Goal: Task Accomplishment & Management: Manage account settings

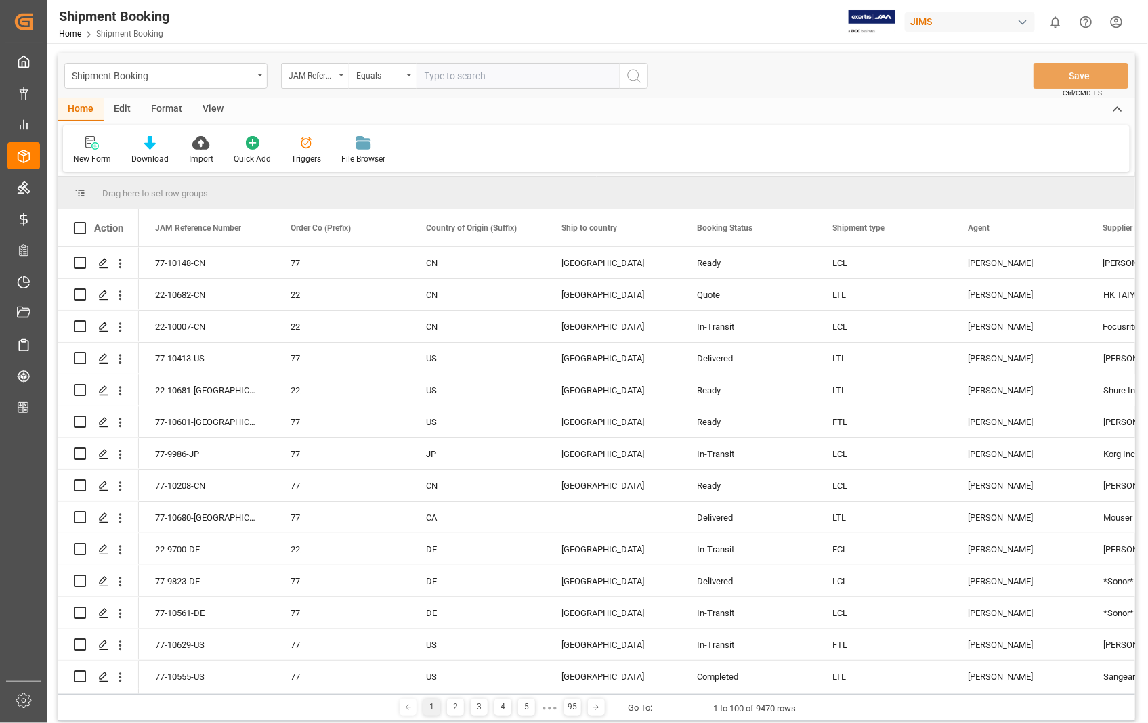
click at [555, 74] on input "text" at bounding box center [517, 76] width 203 height 26
type input "22-10481-[GEOGRAPHIC_DATA]"
click at [634, 81] on icon "search button" at bounding box center [634, 76] width 16 height 16
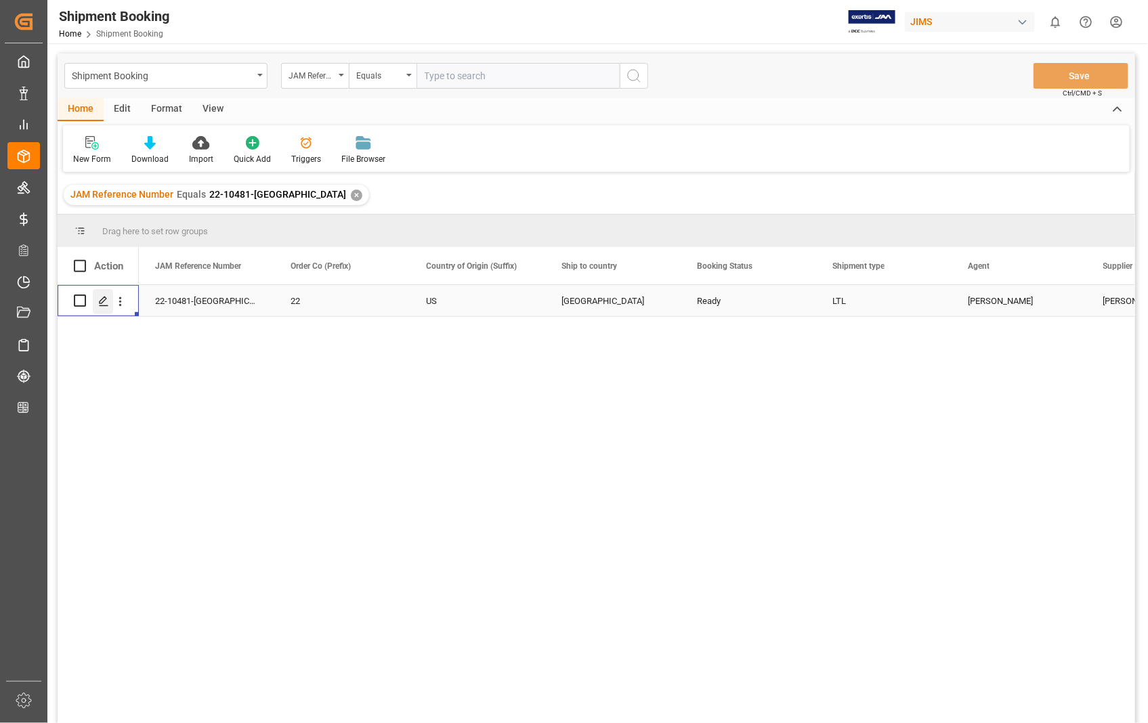
click at [103, 303] on icon "Press SPACE to select this row." at bounding box center [103, 301] width 11 height 11
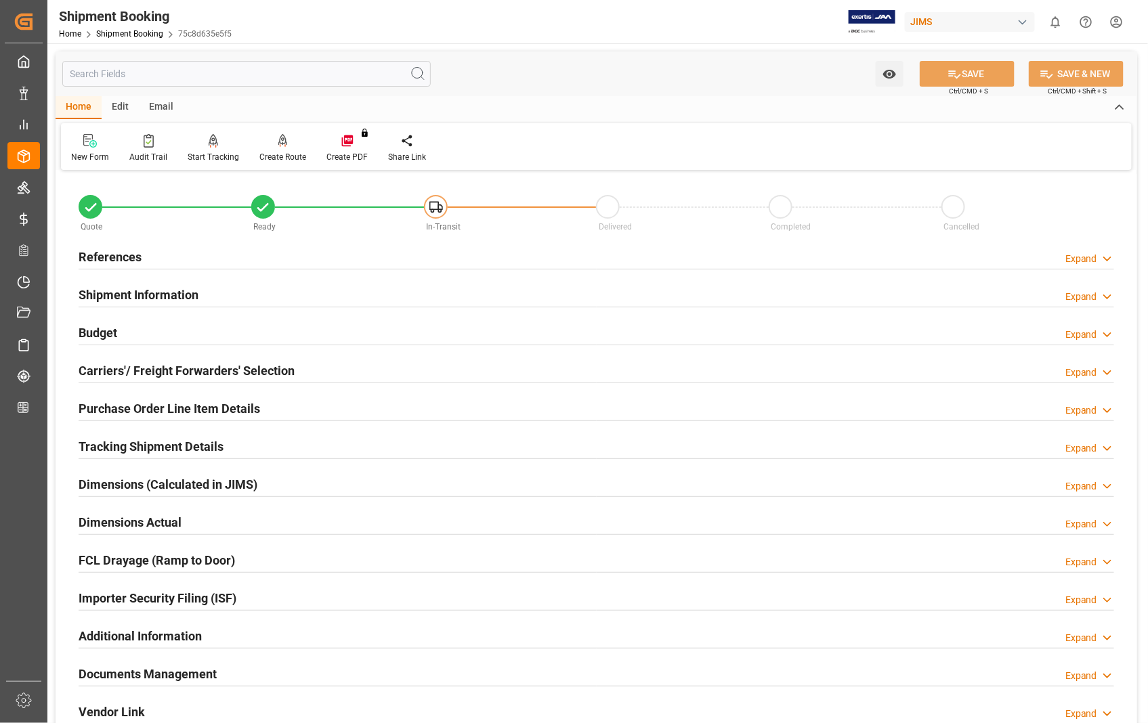
click at [152, 407] on h2 "Purchase Order Line Item Details" at bounding box center [169, 408] width 181 height 18
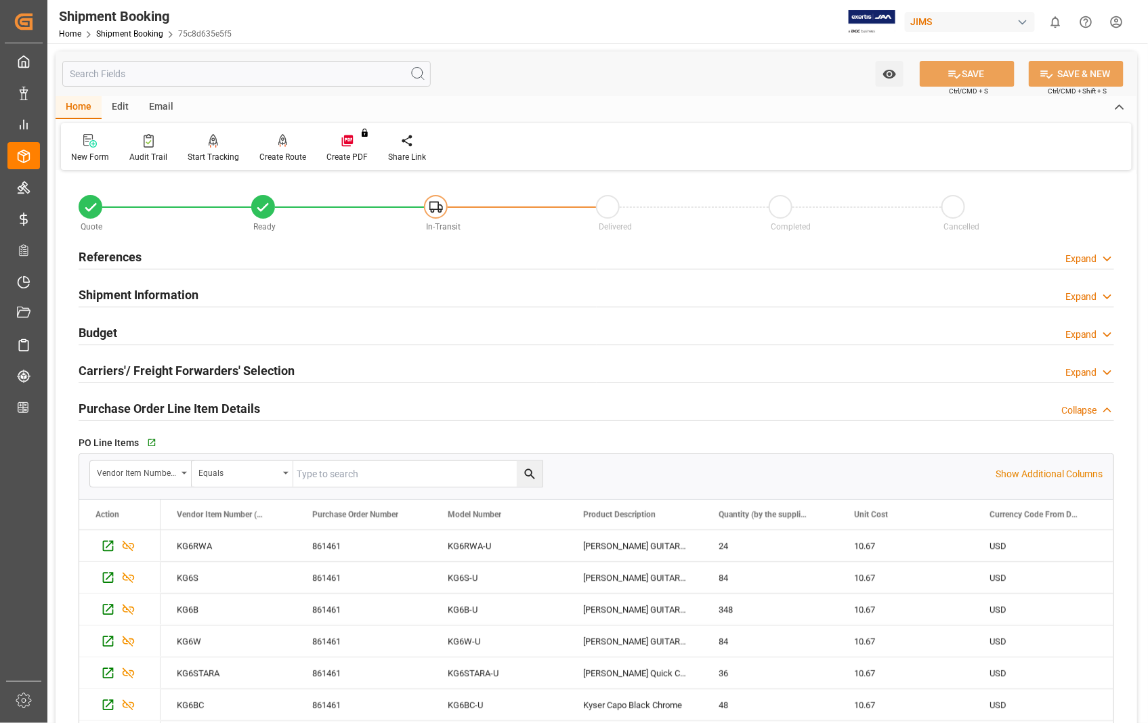
click at [152, 407] on h2 "Purchase Order Line Item Details" at bounding box center [169, 408] width 181 height 18
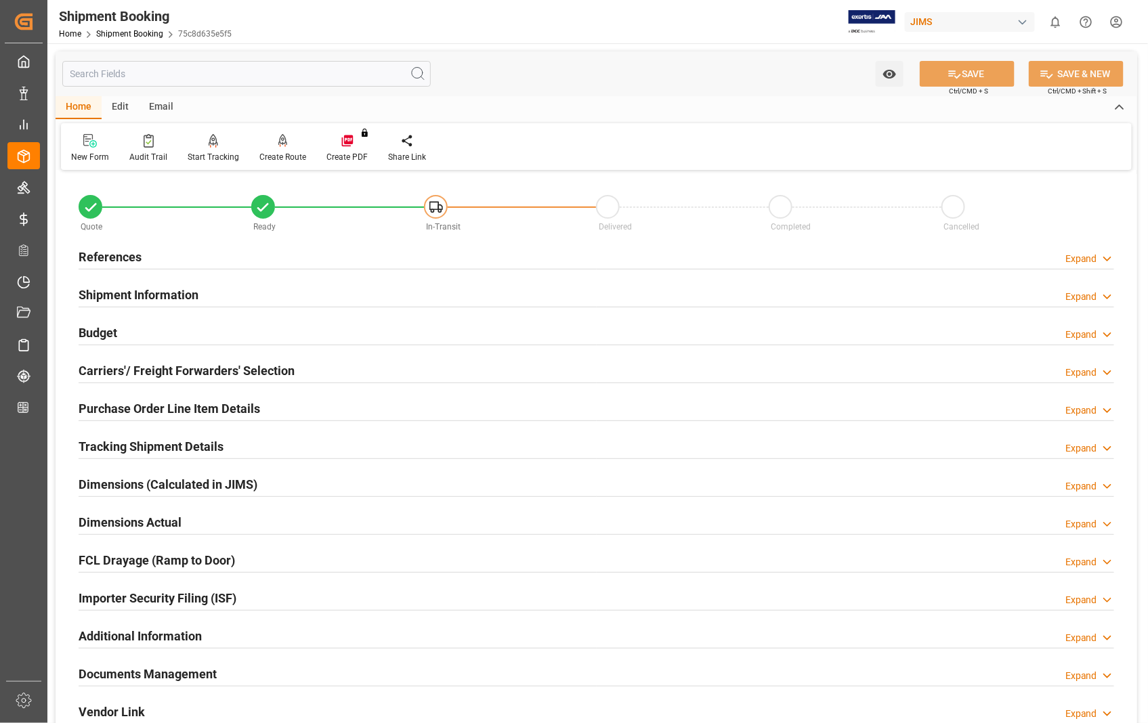
click at [167, 369] on h2 "Carriers'/ Freight Forwarders' Selection" at bounding box center [187, 371] width 216 height 18
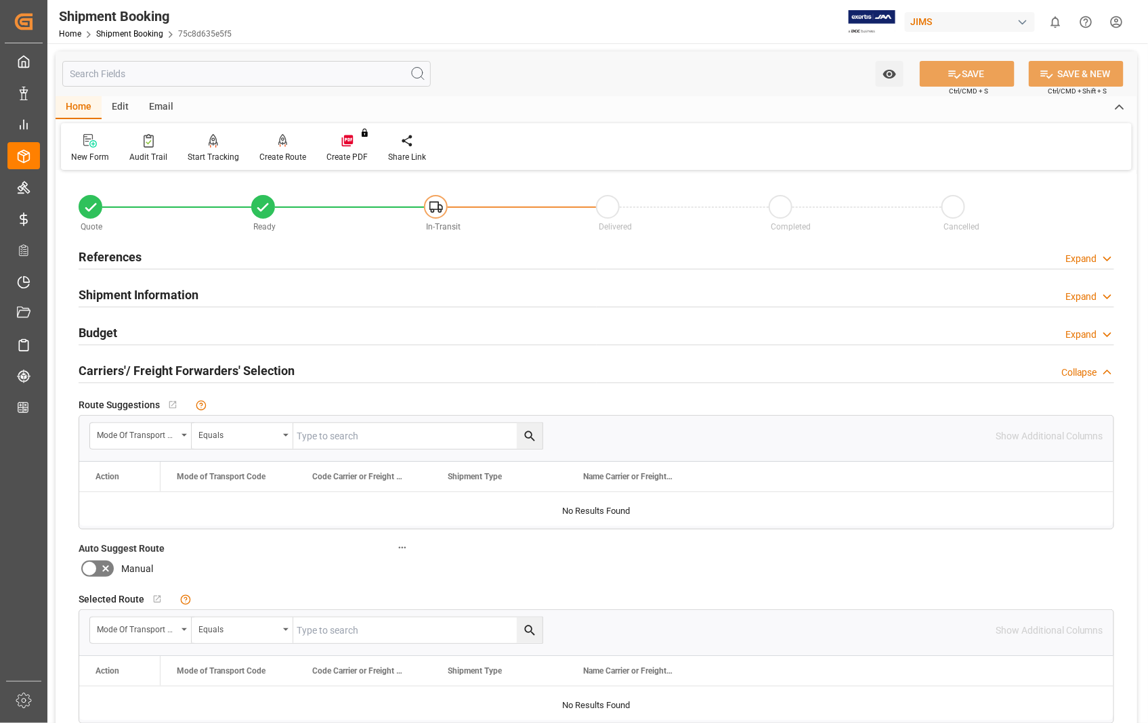
click at [167, 369] on h2 "Carriers'/ Freight Forwarders' Selection" at bounding box center [187, 371] width 216 height 18
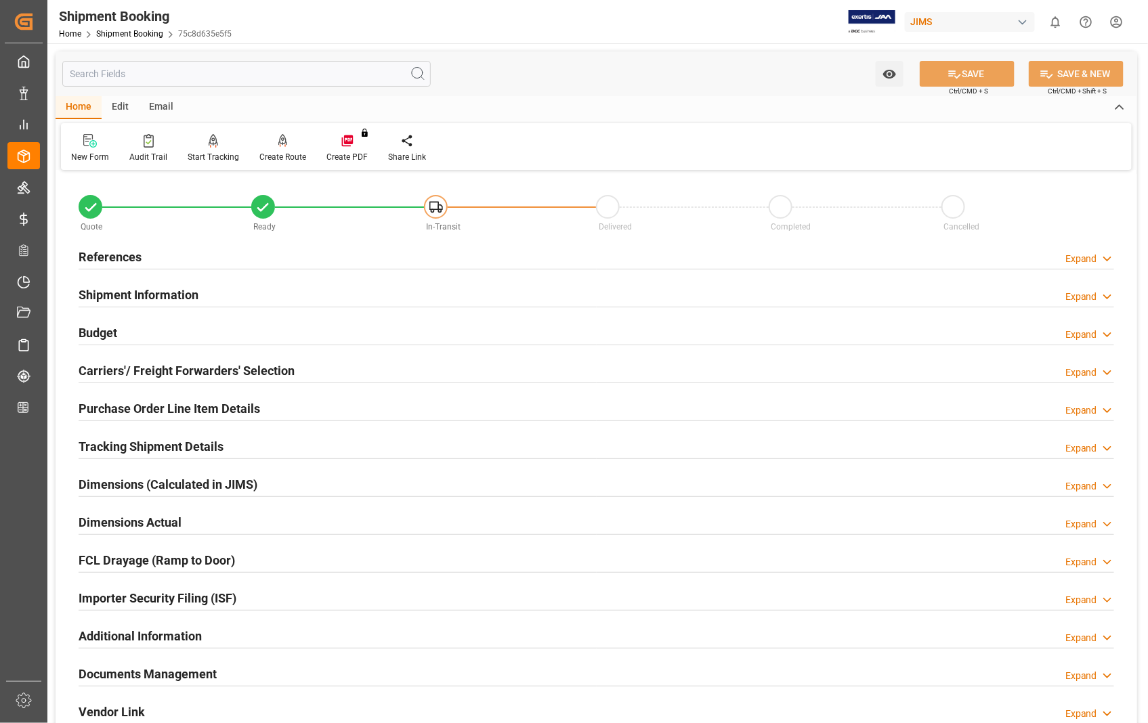
click at [168, 292] on h2 "Shipment Information" at bounding box center [139, 295] width 120 height 18
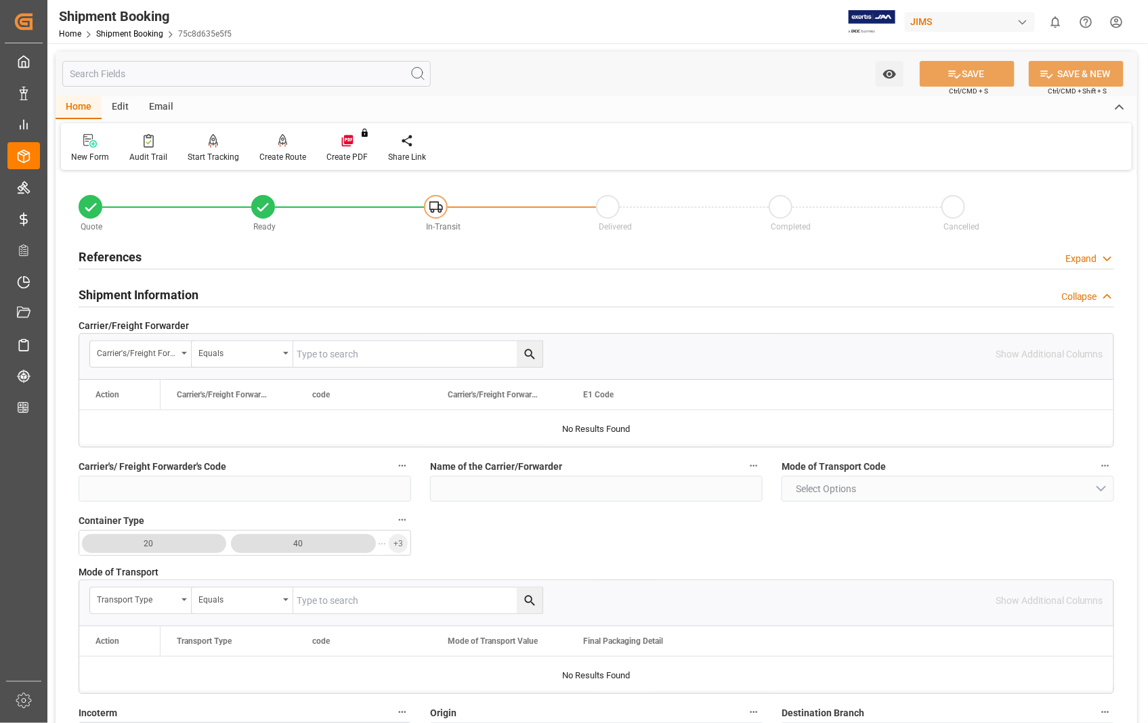
click at [168, 292] on h2 "Shipment Information" at bounding box center [139, 295] width 120 height 18
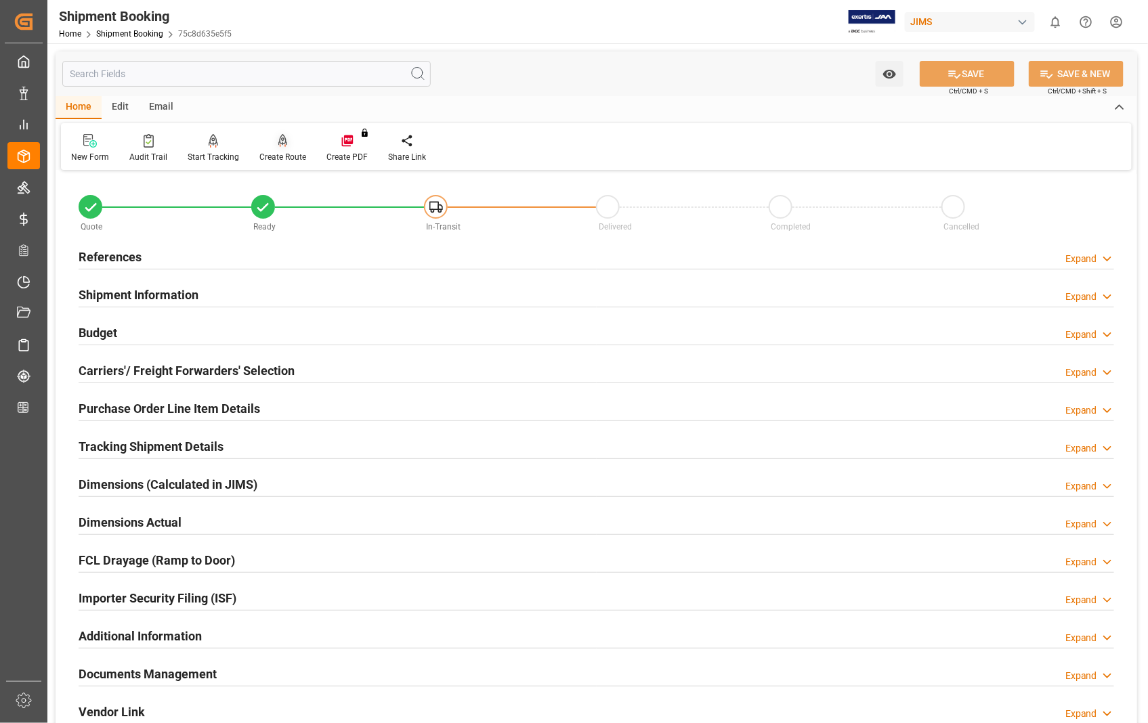
click at [281, 146] on icon at bounding box center [283, 147] width 6 height 3
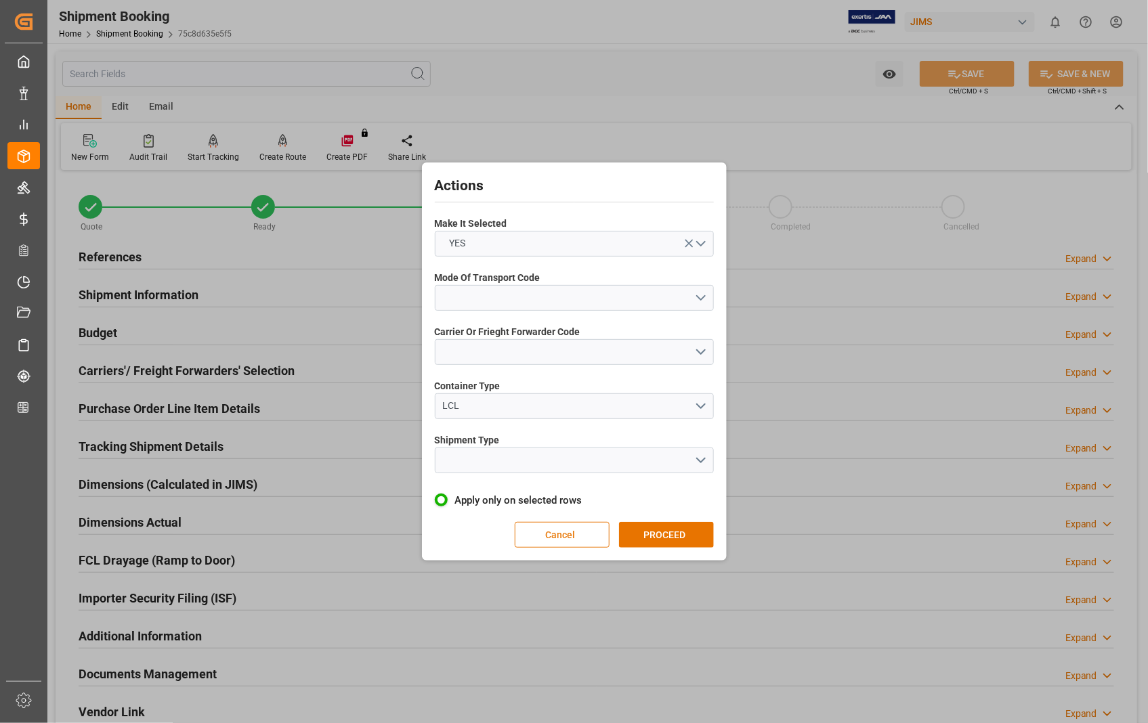
click at [565, 531] on button "Cancel" at bounding box center [562, 535] width 95 height 26
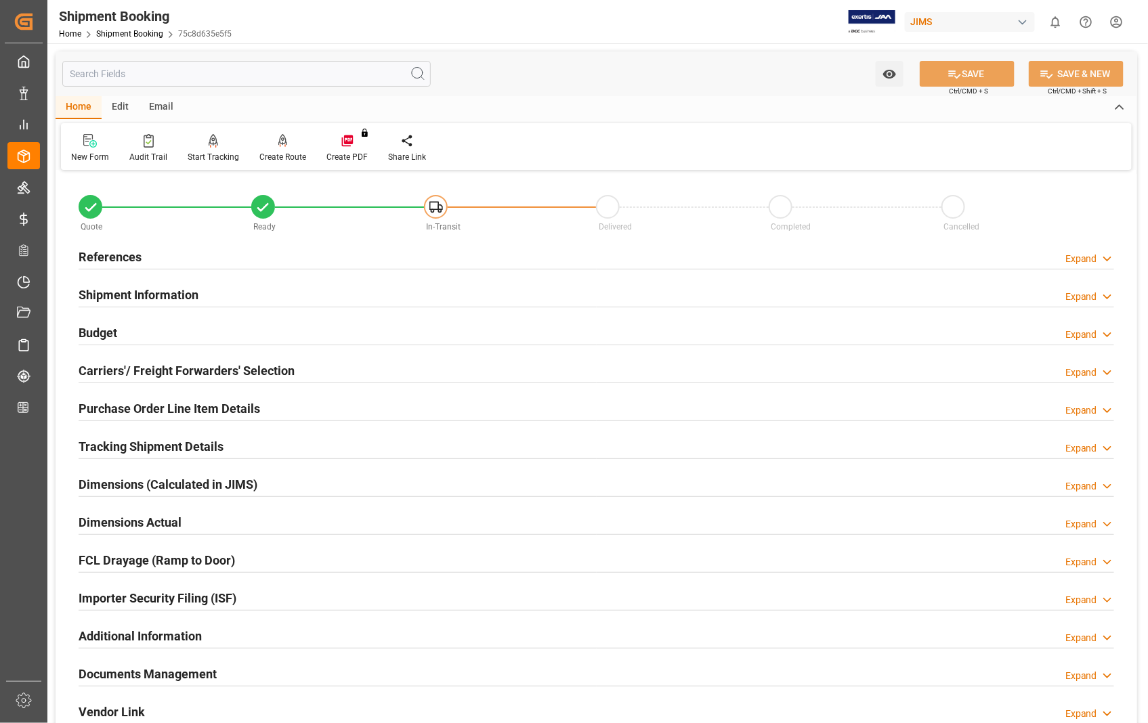
scroll to position [294, 0]
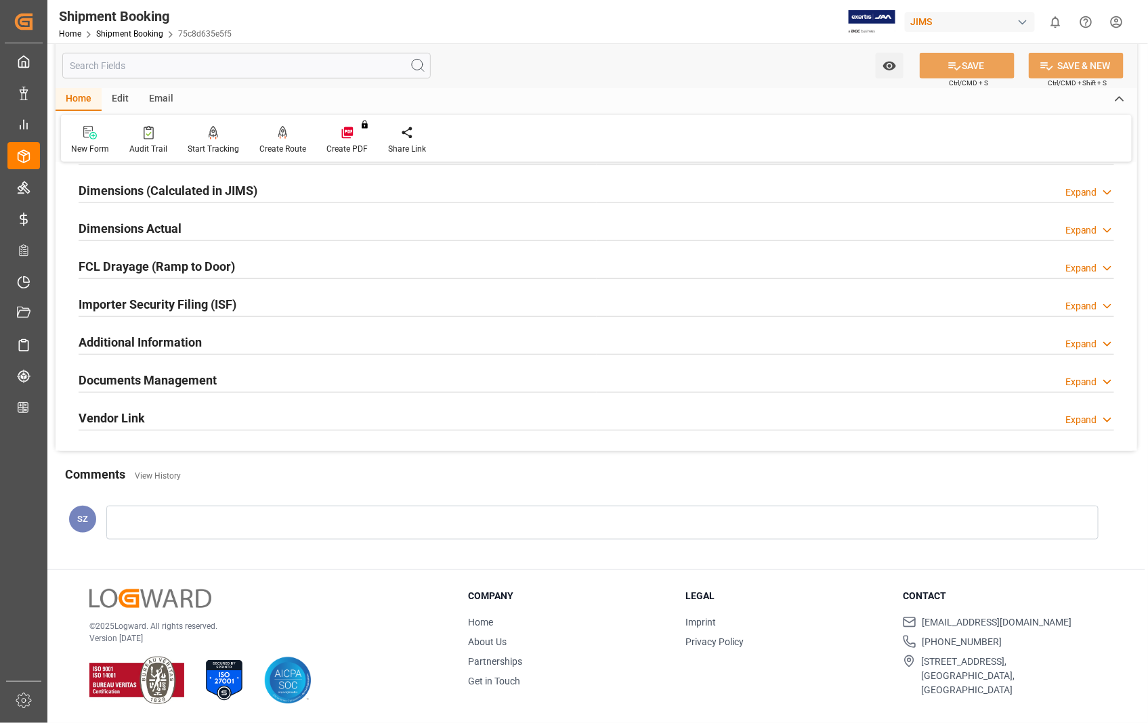
click at [190, 384] on h2 "Documents Management" at bounding box center [148, 380] width 138 height 18
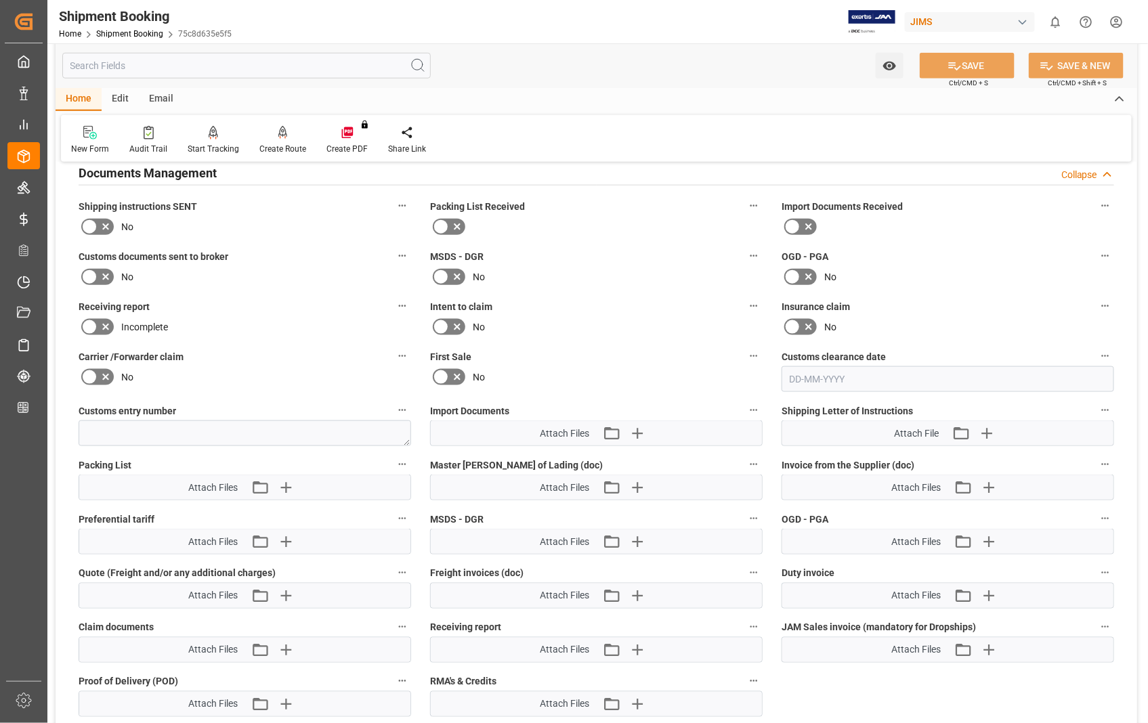
scroll to position [444, 0]
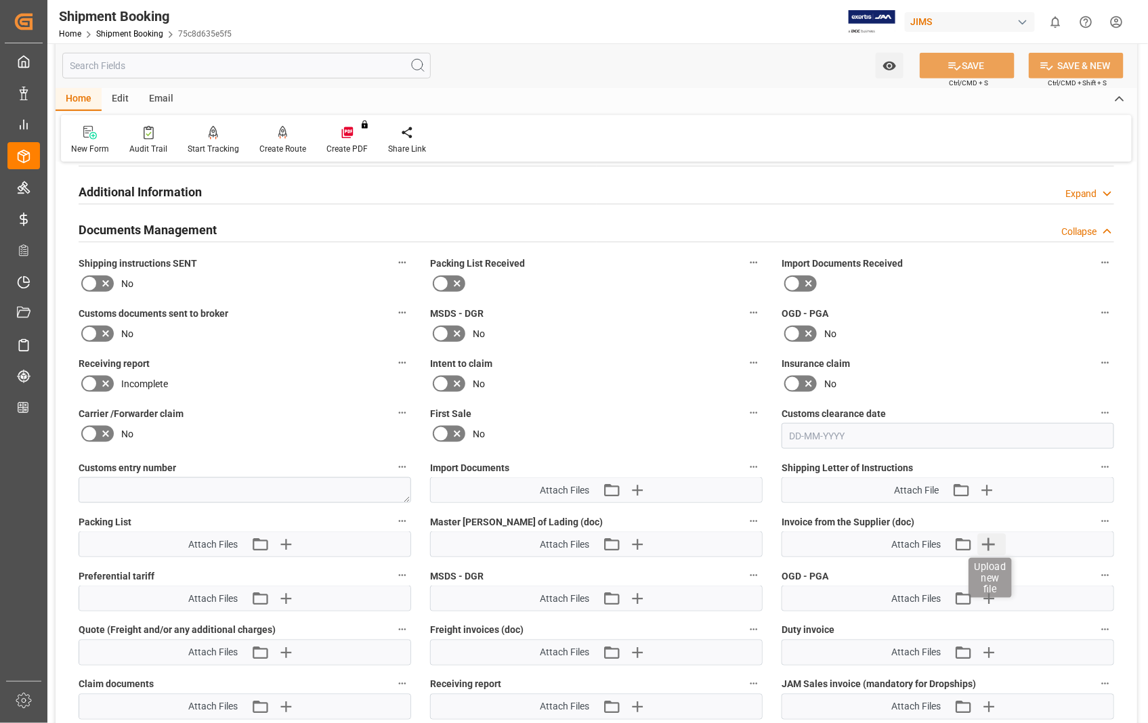
click at [986, 543] on icon "button" at bounding box center [989, 545] width 22 height 22
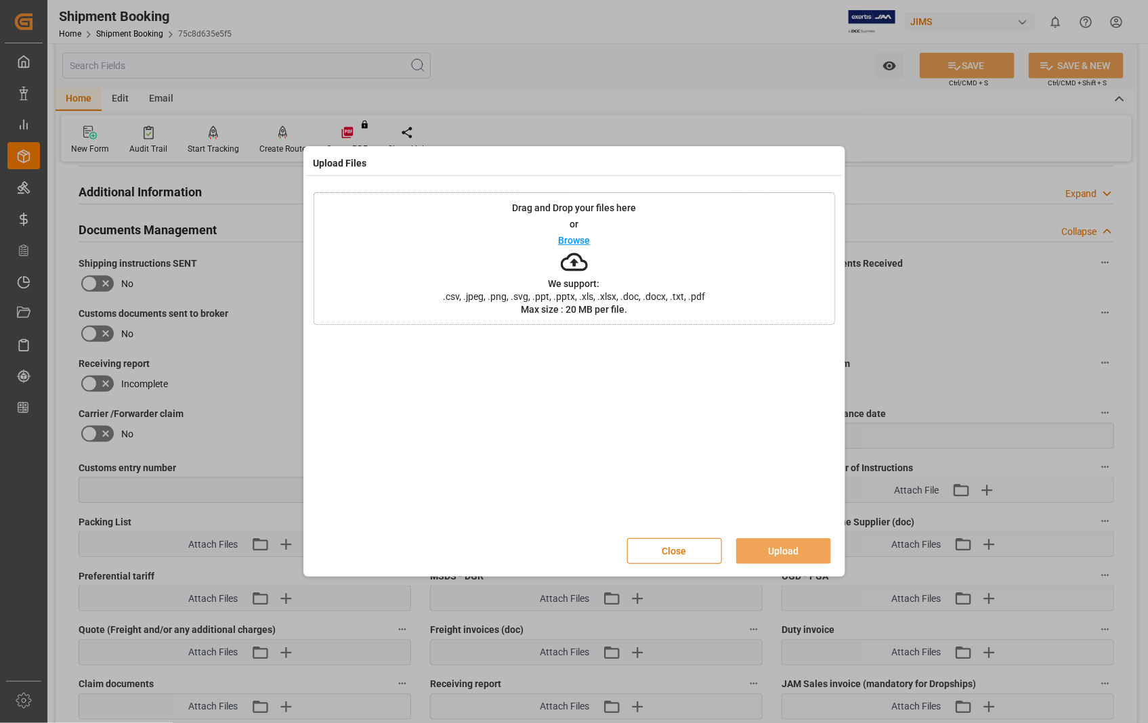
click at [567, 237] on p "Browse" at bounding box center [574, 240] width 32 height 9
click at [769, 545] on button "Upload" at bounding box center [783, 551] width 95 height 26
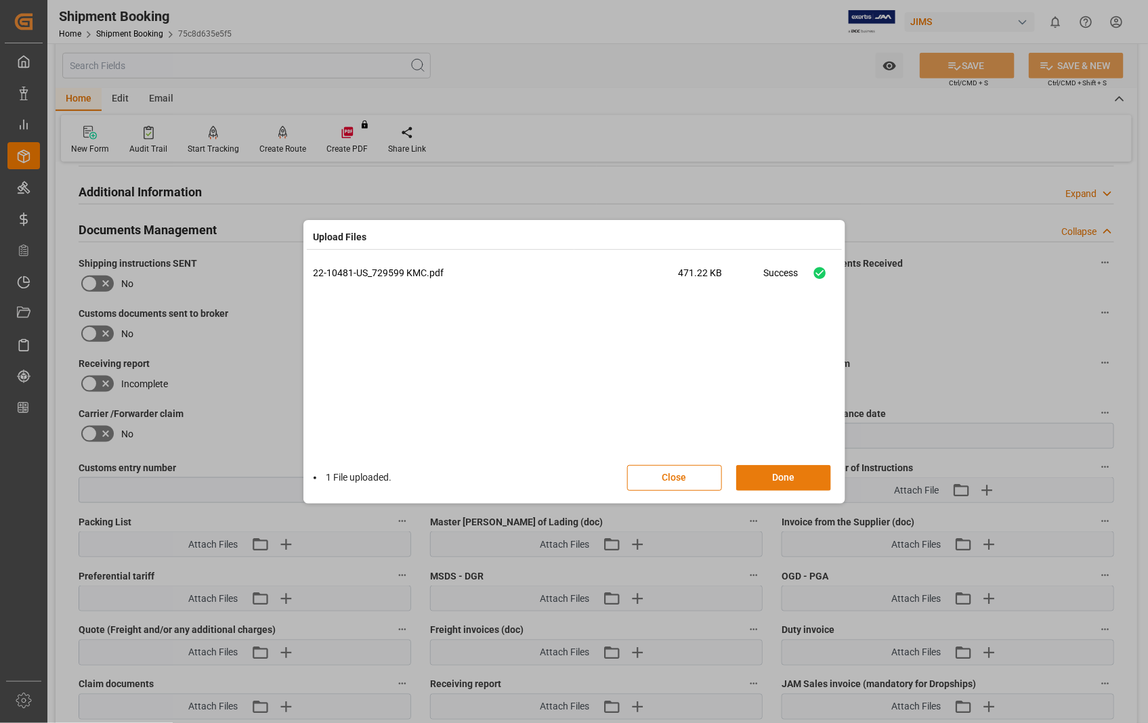
click at [789, 485] on button "Done" at bounding box center [783, 478] width 95 height 26
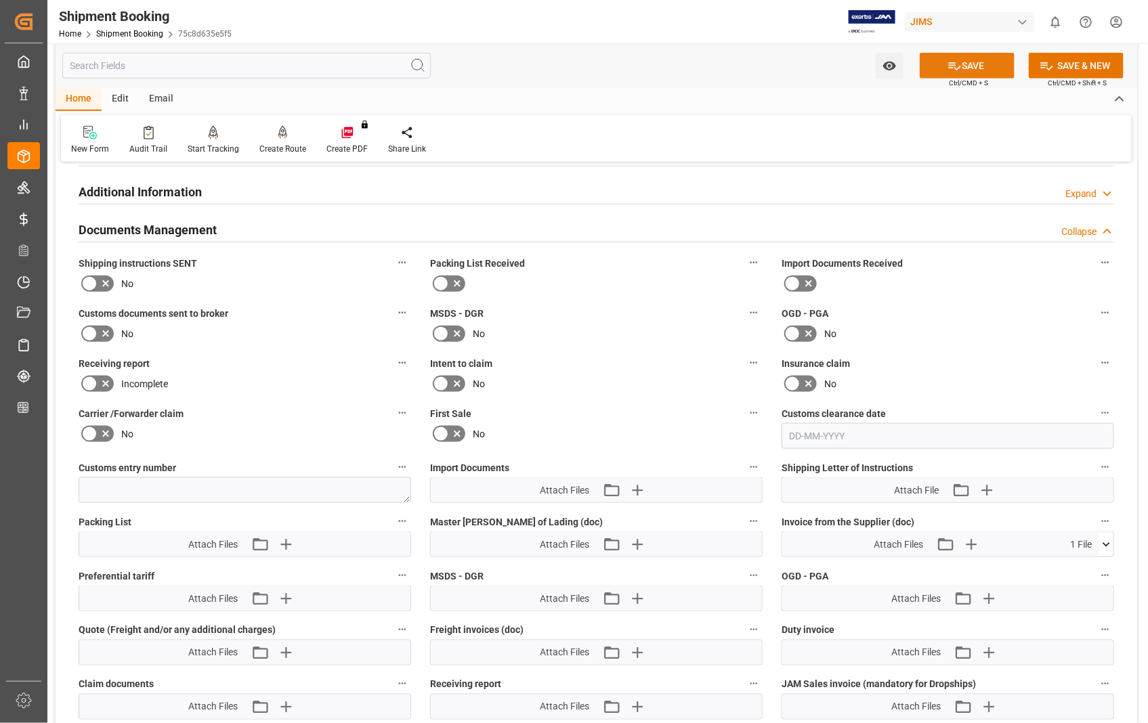
click at [970, 66] on button "SAVE" at bounding box center [966, 66] width 95 height 26
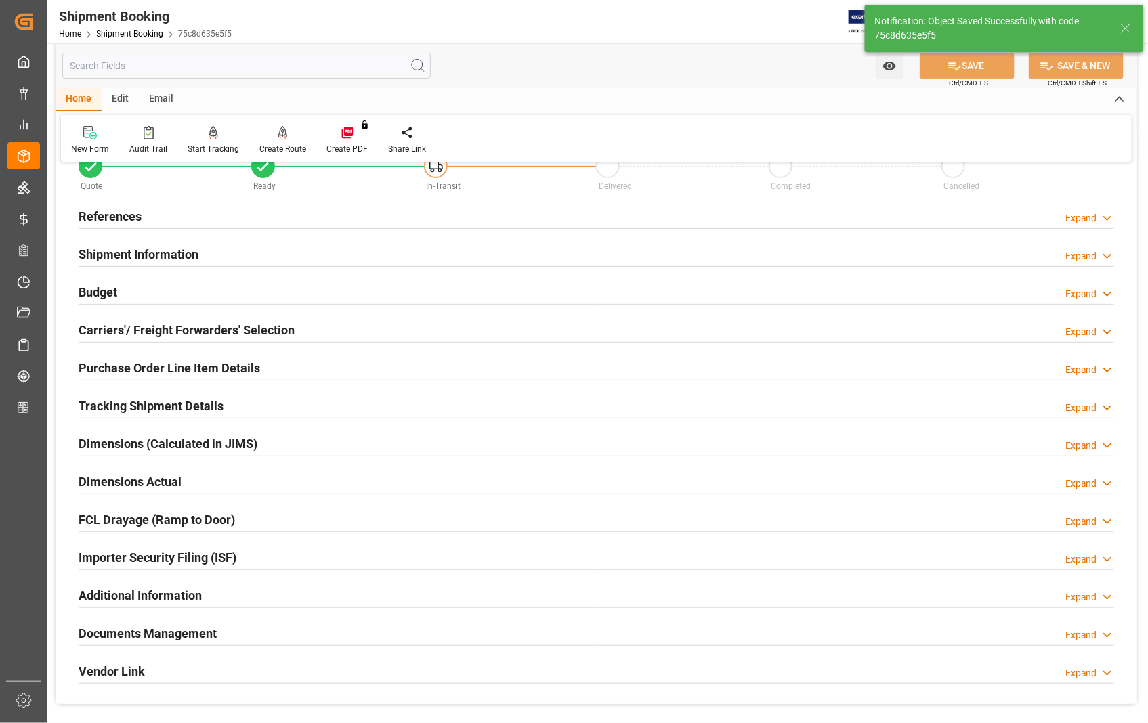
scroll to position [75, 0]
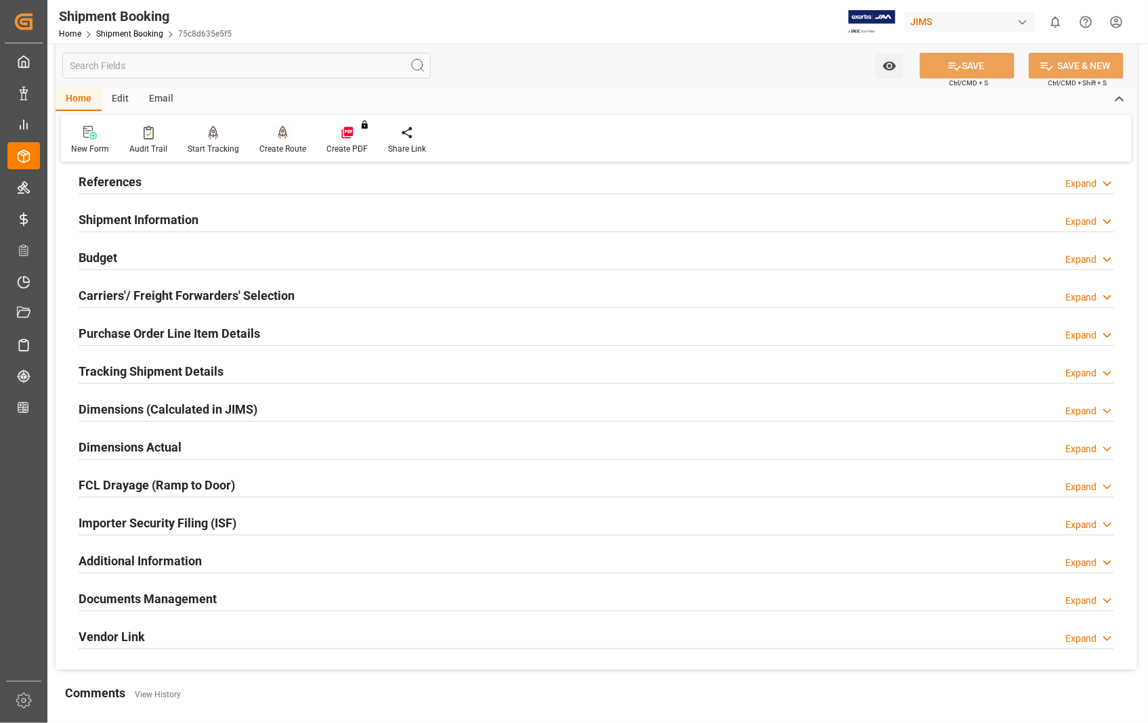
click at [282, 139] on icon at bounding box center [282, 133] width 9 height 14
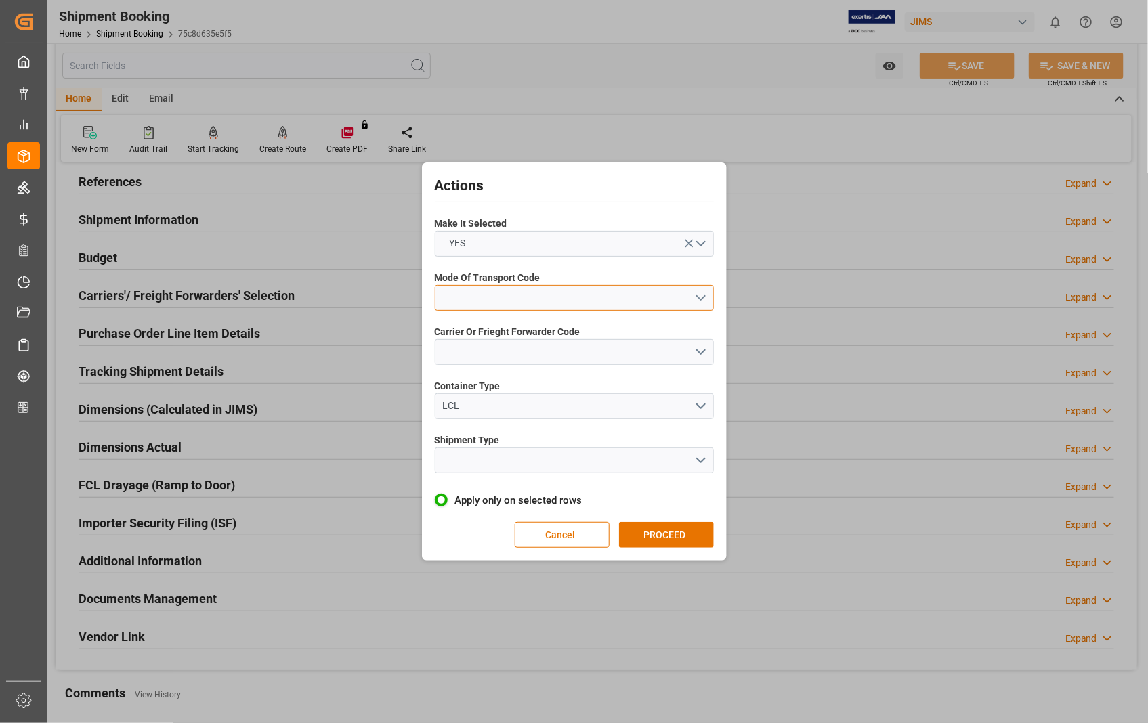
click at [700, 297] on button "open menu" at bounding box center [574, 298] width 279 height 26
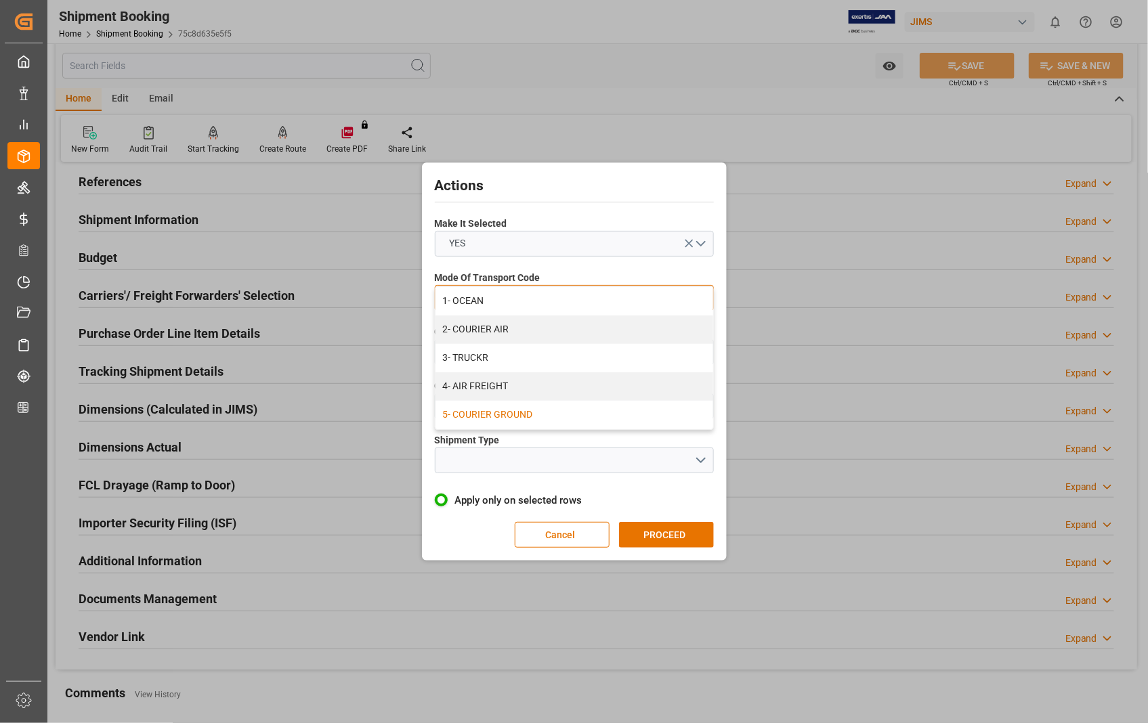
click at [488, 416] on div "5- COURIER GROUND" at bounding box center [574, 415] width 278 height 28
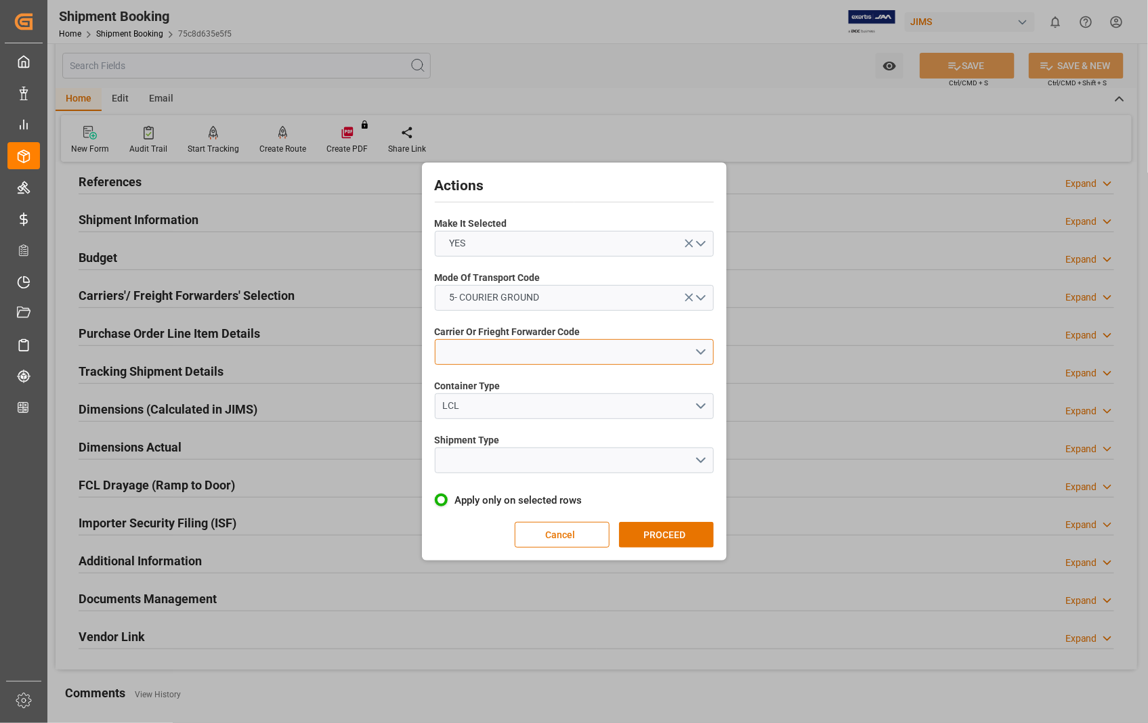
click at [482, 354] on button "open menu" at bounding box center [574, 352] width 279 height 26
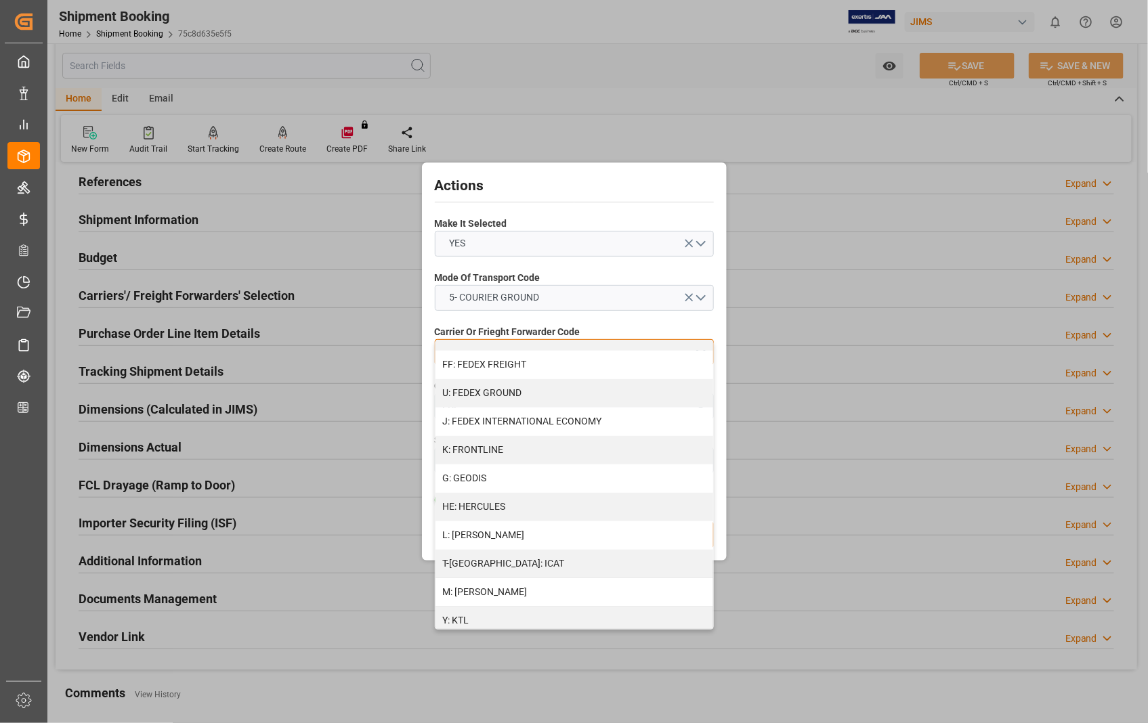
scroll to position [315, 0]
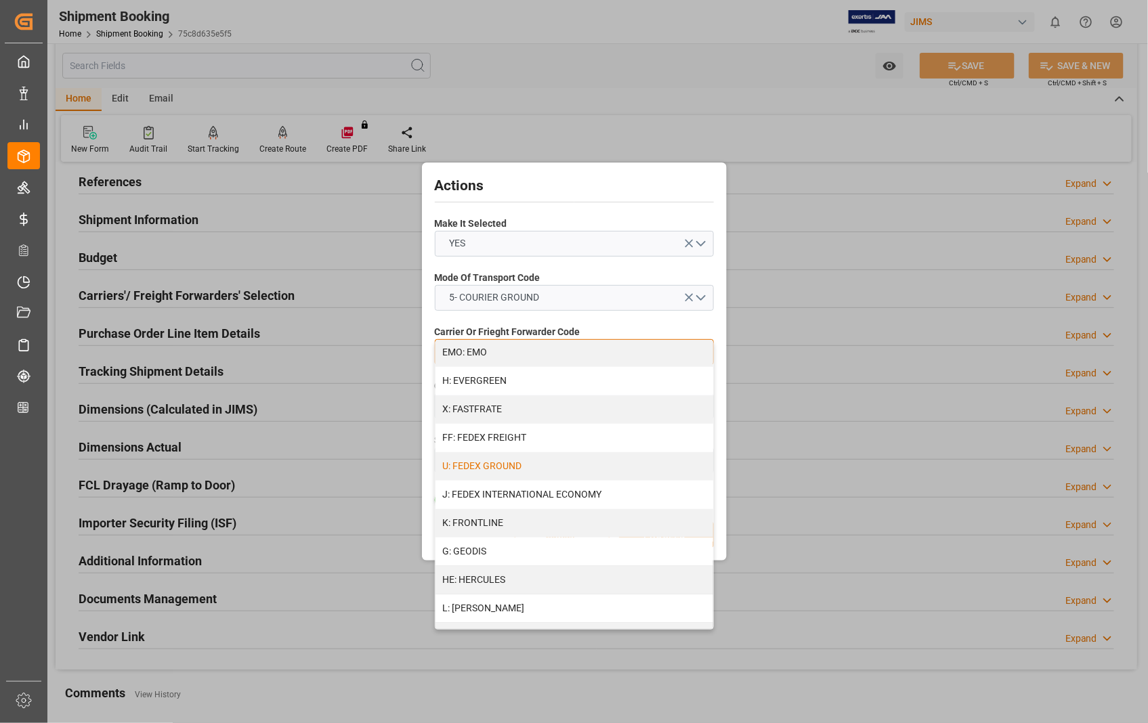
click at [508, 465] on div "U: FEDEX GROUND" at bounding box center [574, 466] width 278 height 28
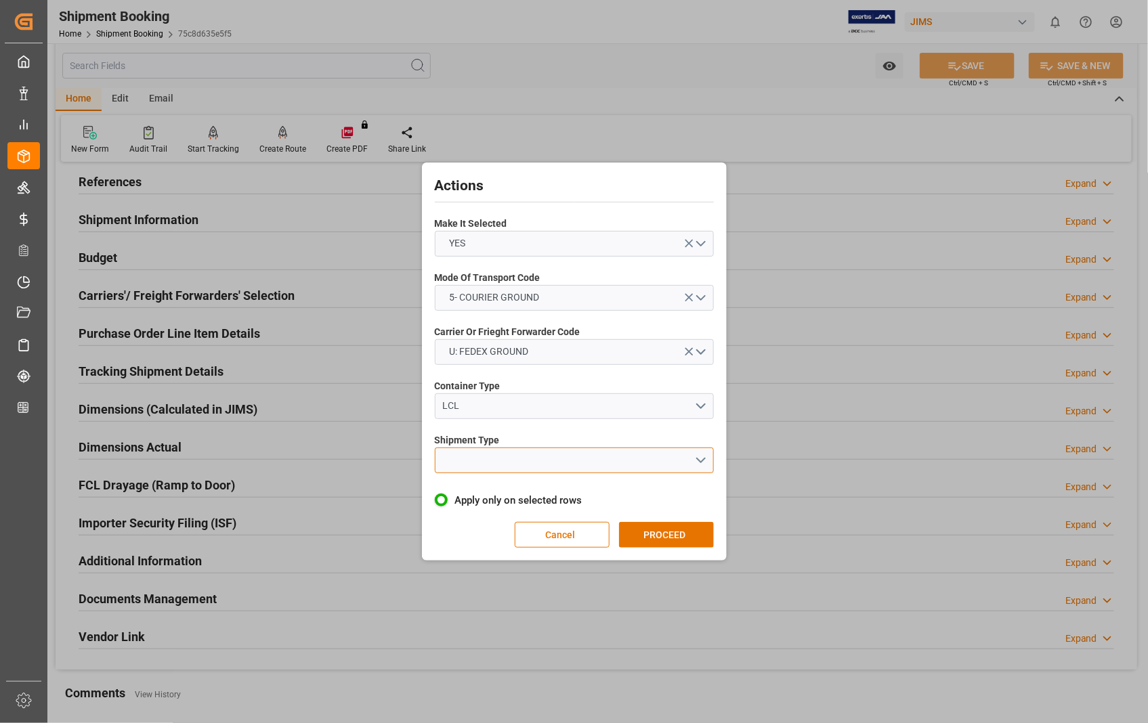
click at [700, 458] on button "open menu" at bounding box center [574, 461] width 279 height 26
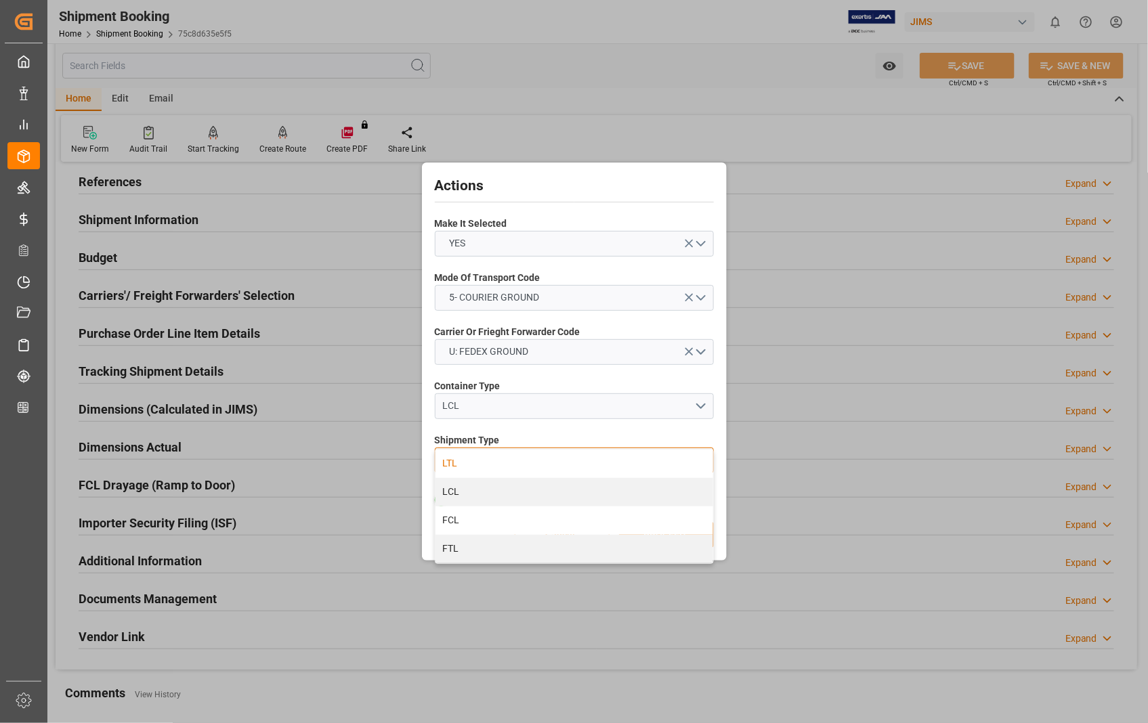
click at [458, 462] on div "LTL" at bounding box center [574, 464] width 278 height 28
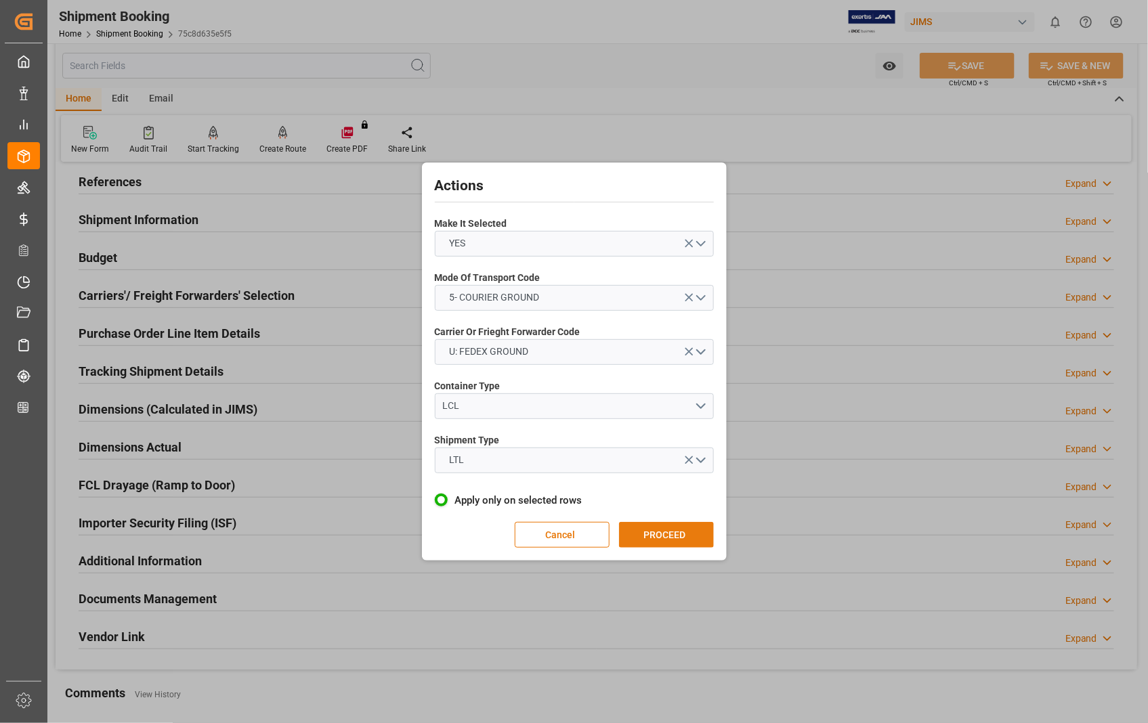
click at [672, 536] on button "PROCEED" at bounding box center [666, 535] width 95 height 26
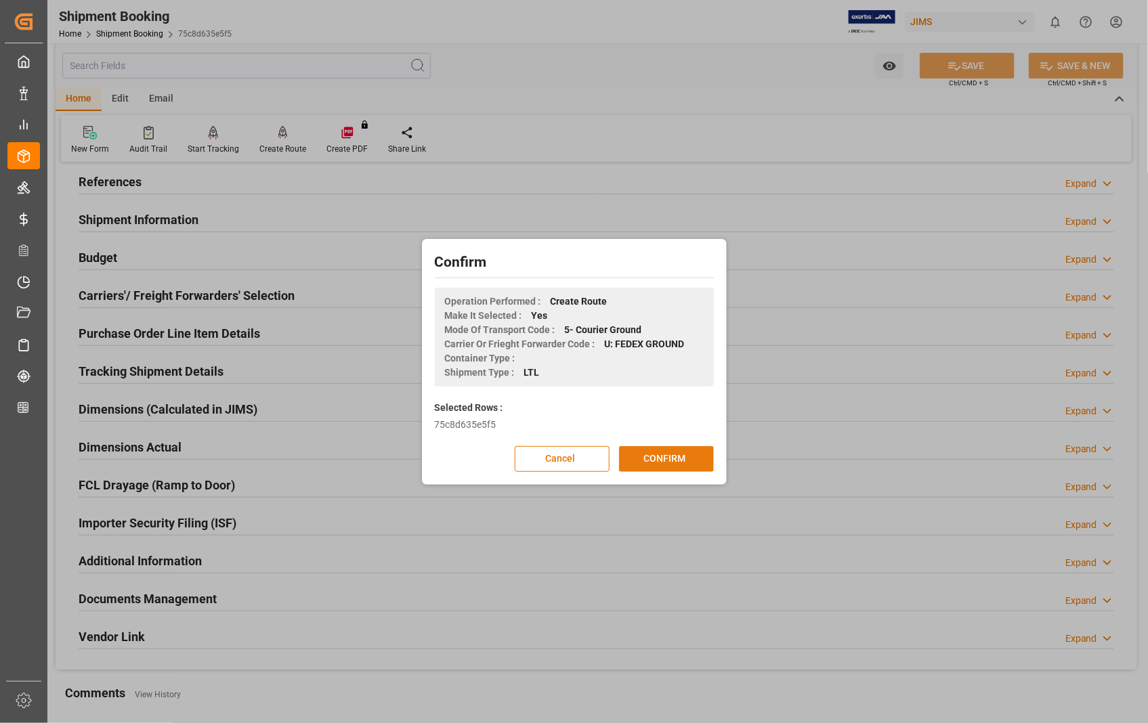
click at [666, 454] on button "CONFIRM" at bounding box center [666, 459] width 95 height 26
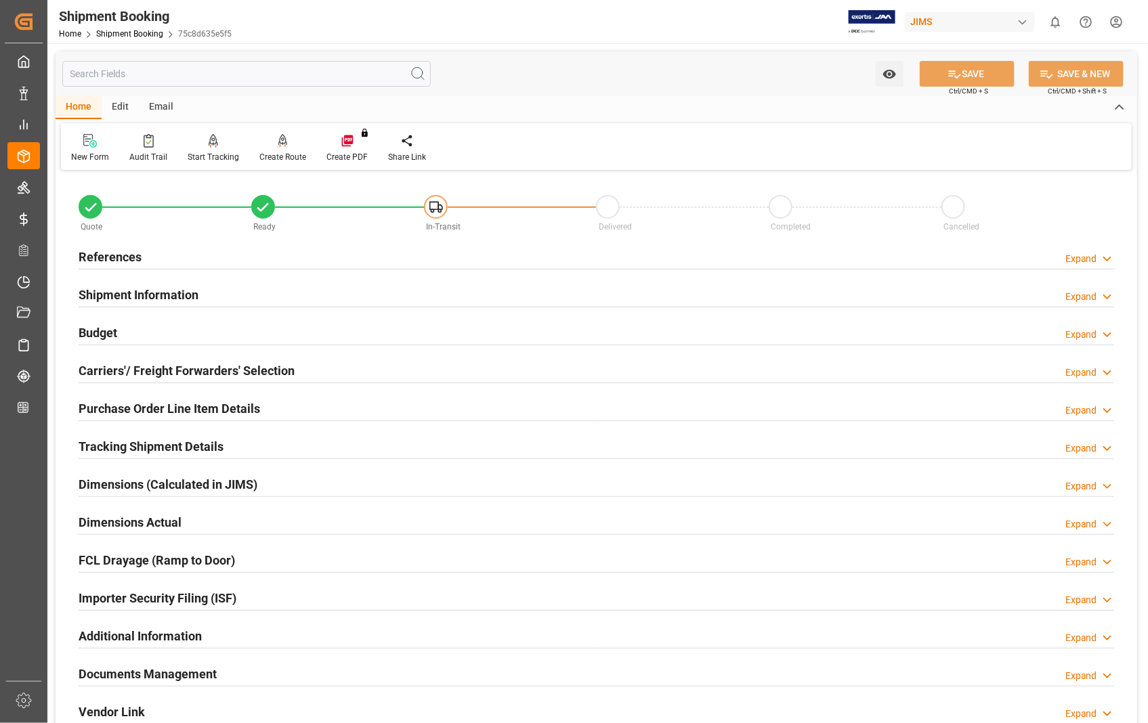
click at [154, 519] on h2 "Dimensions Actual" at bounding box center [130, 522] width 103 height 18
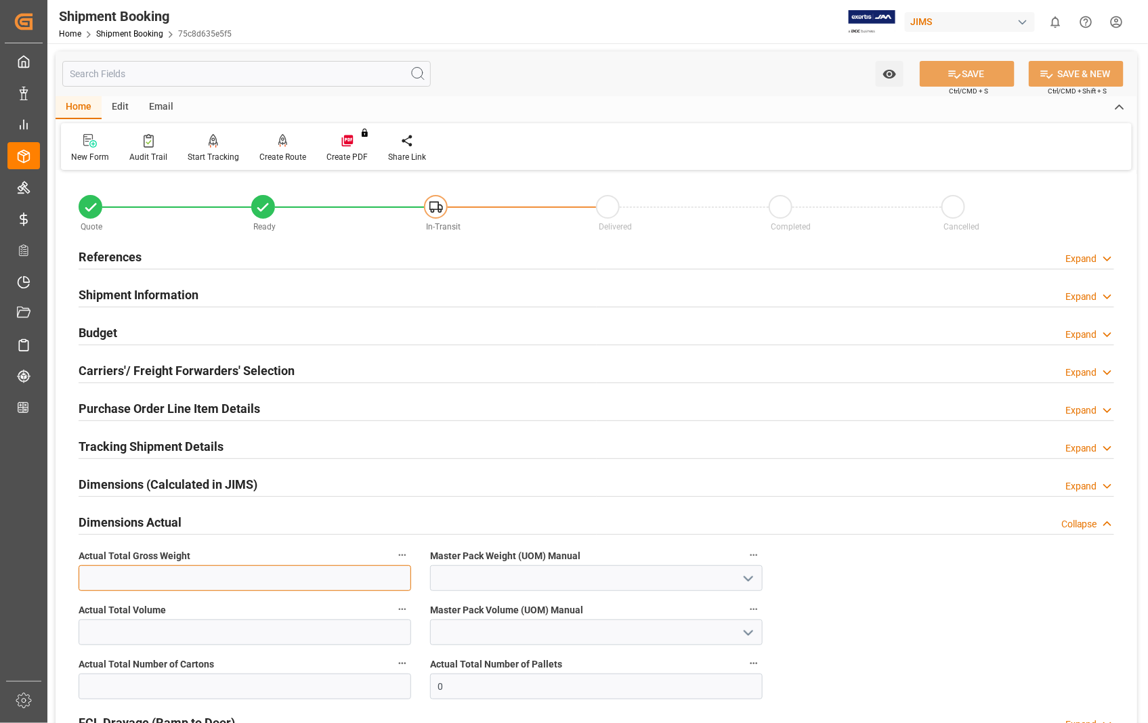
click at [162, 580] on input "text" at bounding box center [245, 578] width 332 height 26
type input "218"
click at [749, 581] on icon "open menu" at bounding box center [748, 579] width 16 height 16
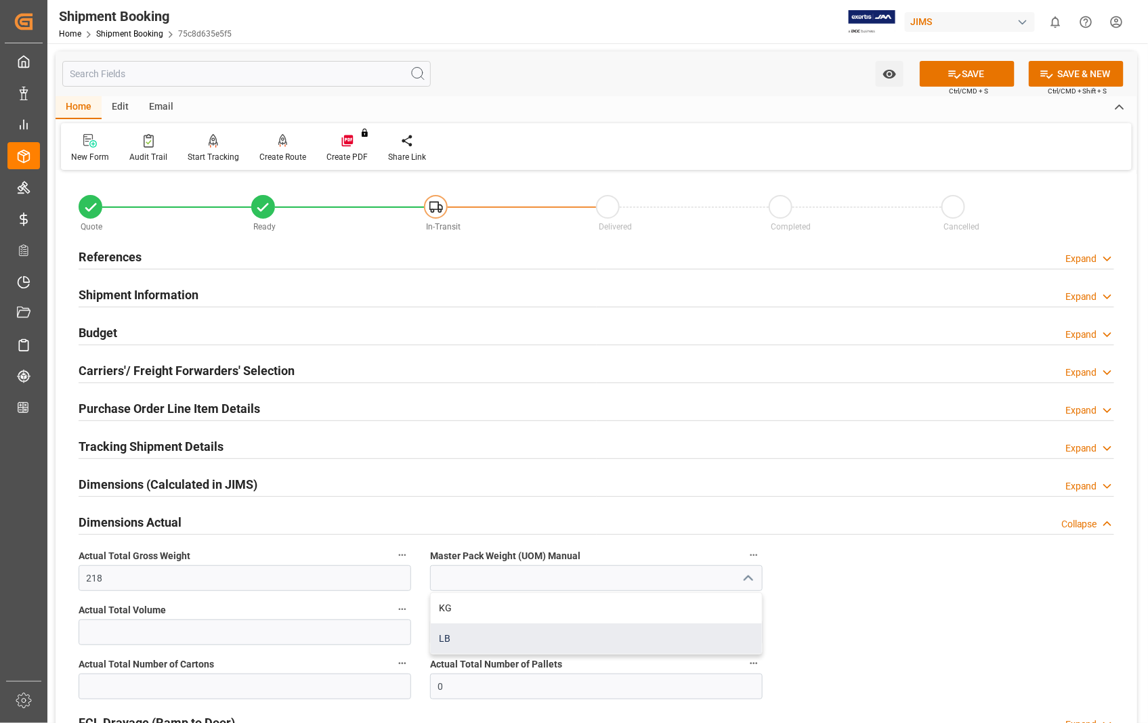
click at [447, 639] on div "LB" at bounding box center [596, 639] width 331 height 30
type input "LB"
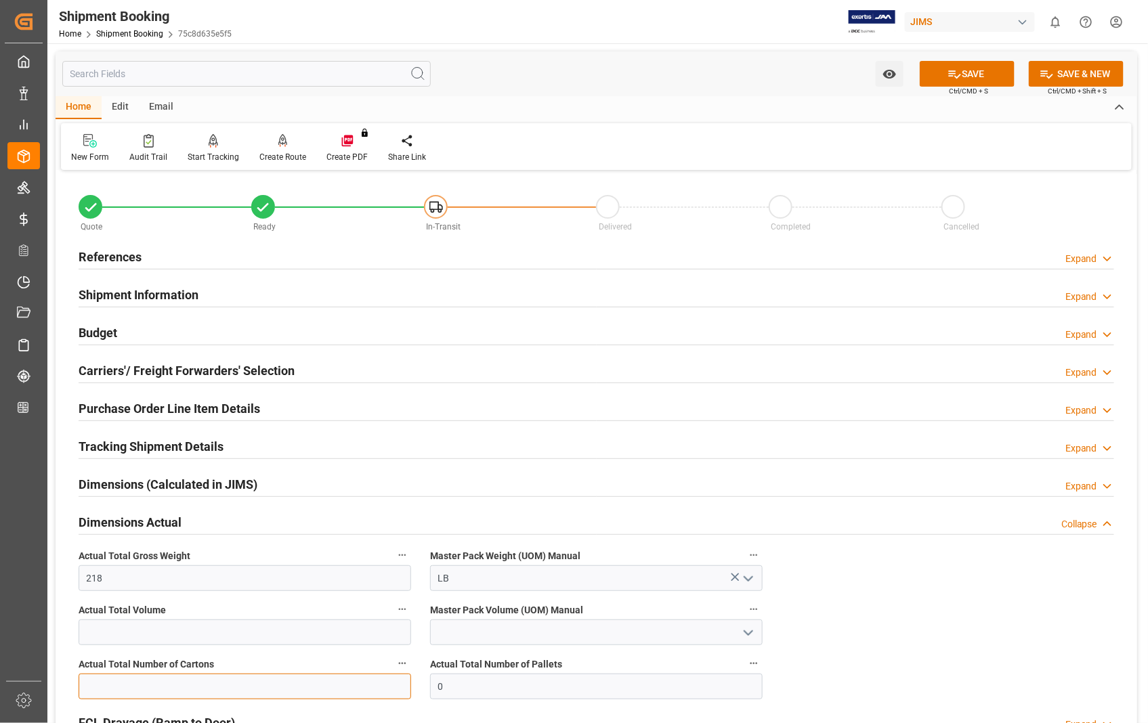
click at [293, 679] on input "text" at bounding box center [245, 687] width 332 height 26
type input "8"
click at [978, 75] on button "SAVE" at bounding box center [966, 74] width 95 height 26
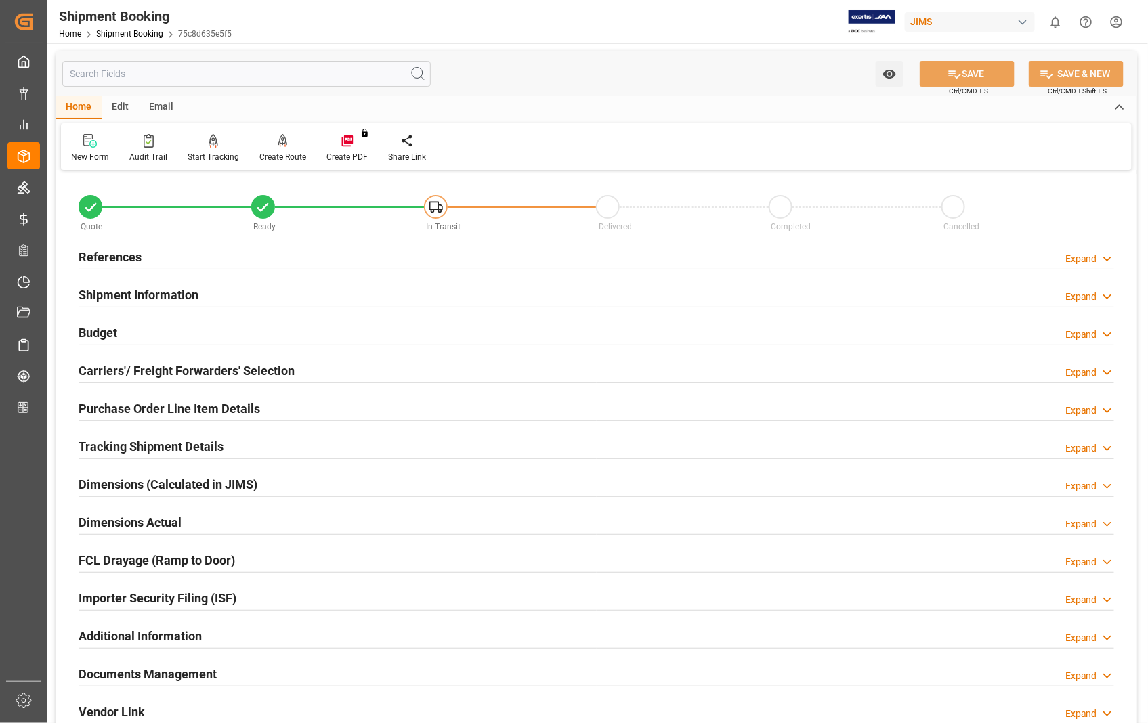
click at [173, 672] on h2 "Documents Management" at bounding box center [148, 674] width 138 height 18
click at [123, 520] on h2 "Dimensions Actual" at bounding box center [130, 522] width 103 height 18
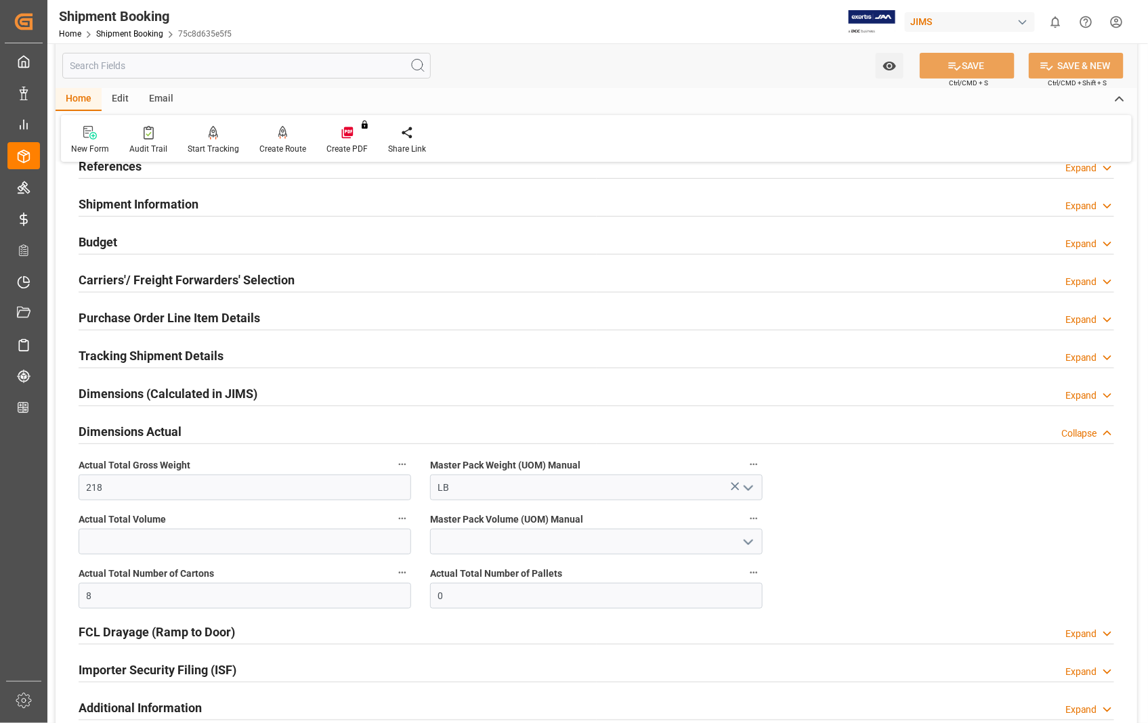
scroll to position [75, 0]
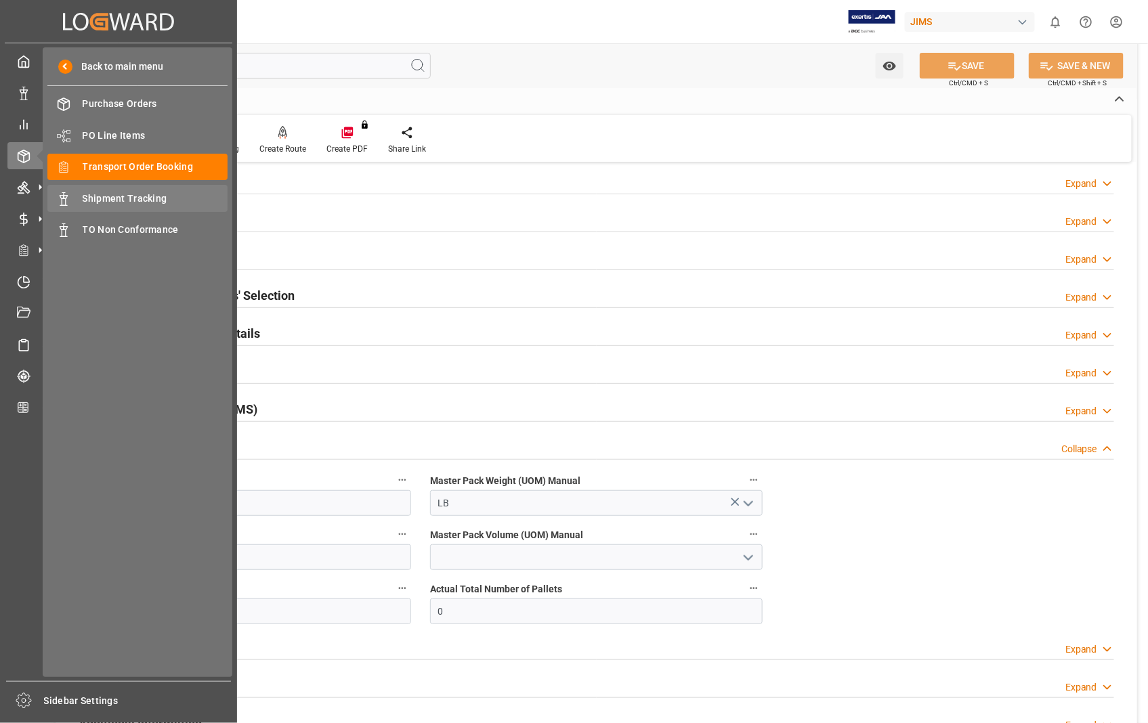
click at [111, 192] on span "Shipment Tracking" at bounding box center [156, 199] width 146 height 14
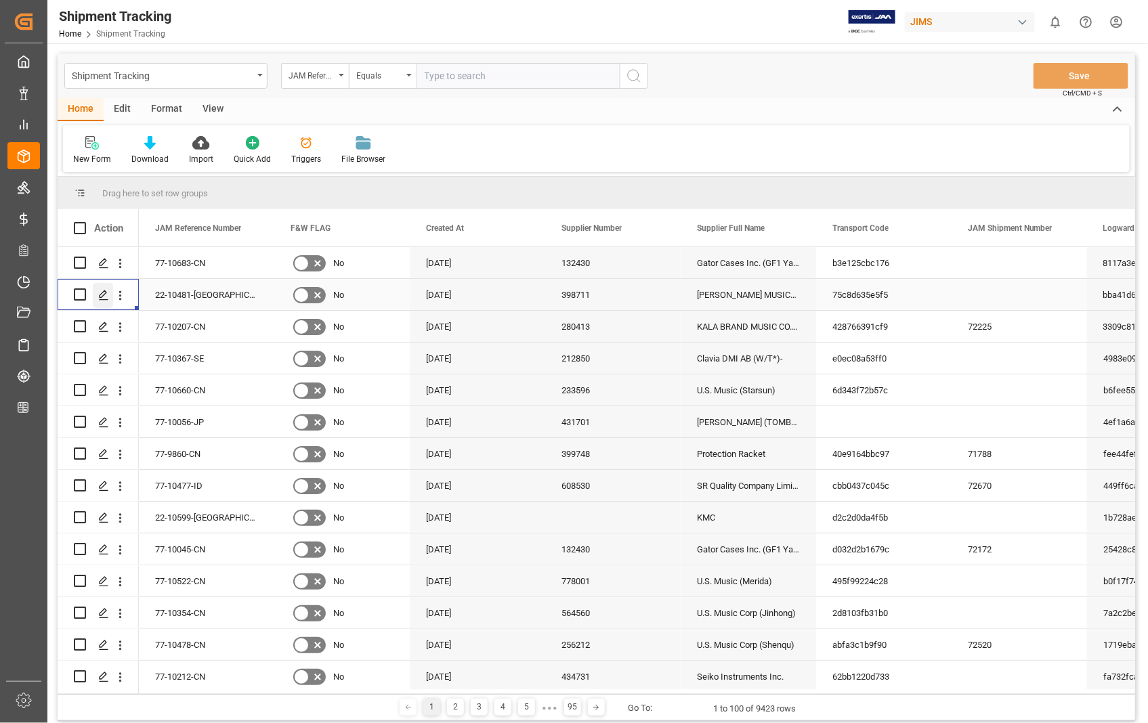
click at [102, 294] on icon "Press SPACE to select this row." at bounding box center [103, 295] width 11 height 11
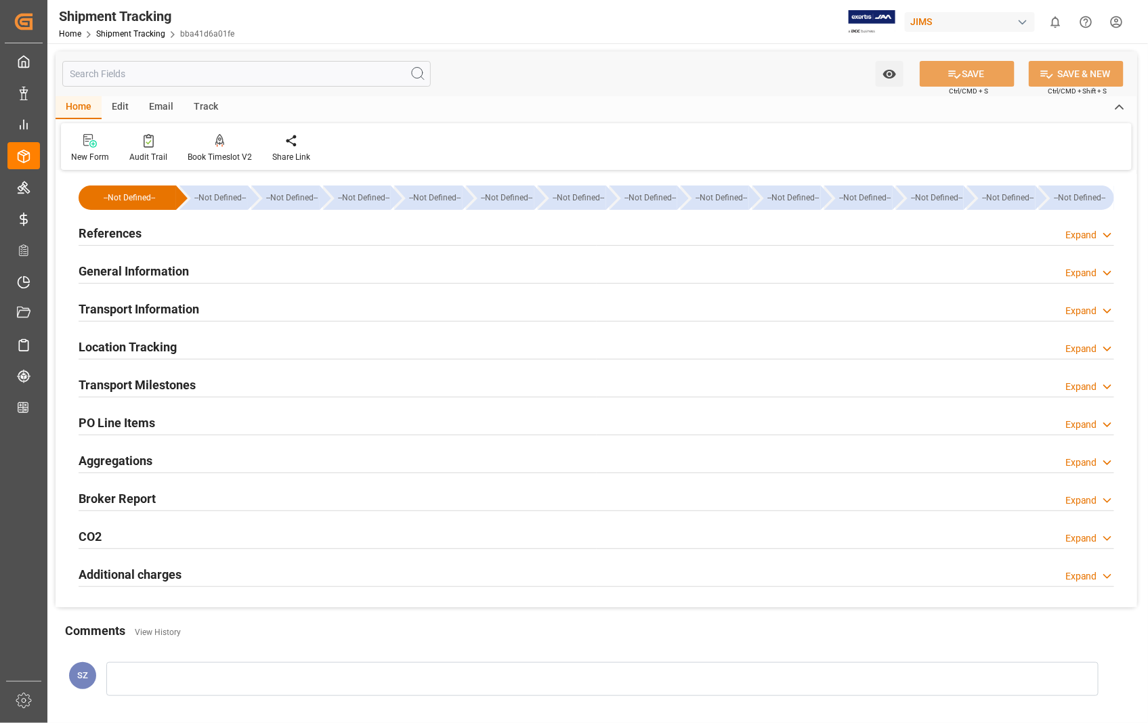
click at [125, 240] on h2 "References" at bounding box center [110, 233] width 63 height 18
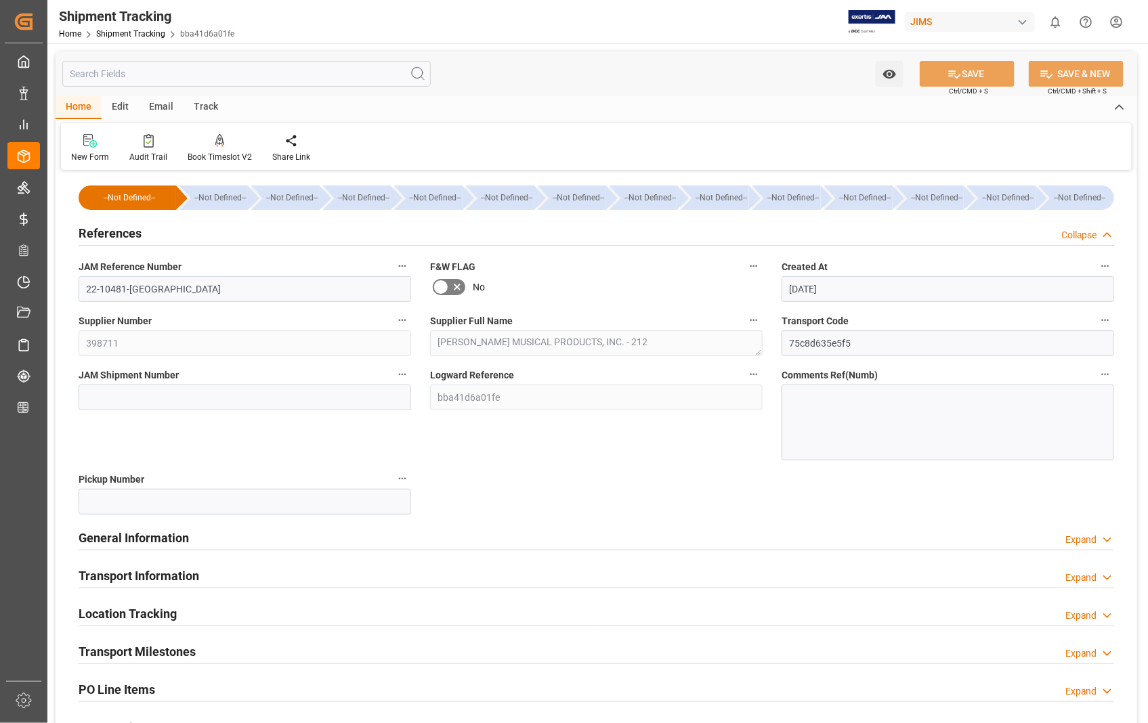
click at [125, 240] on h2 "References" at bounding box center [110, 233] width 63 height 18
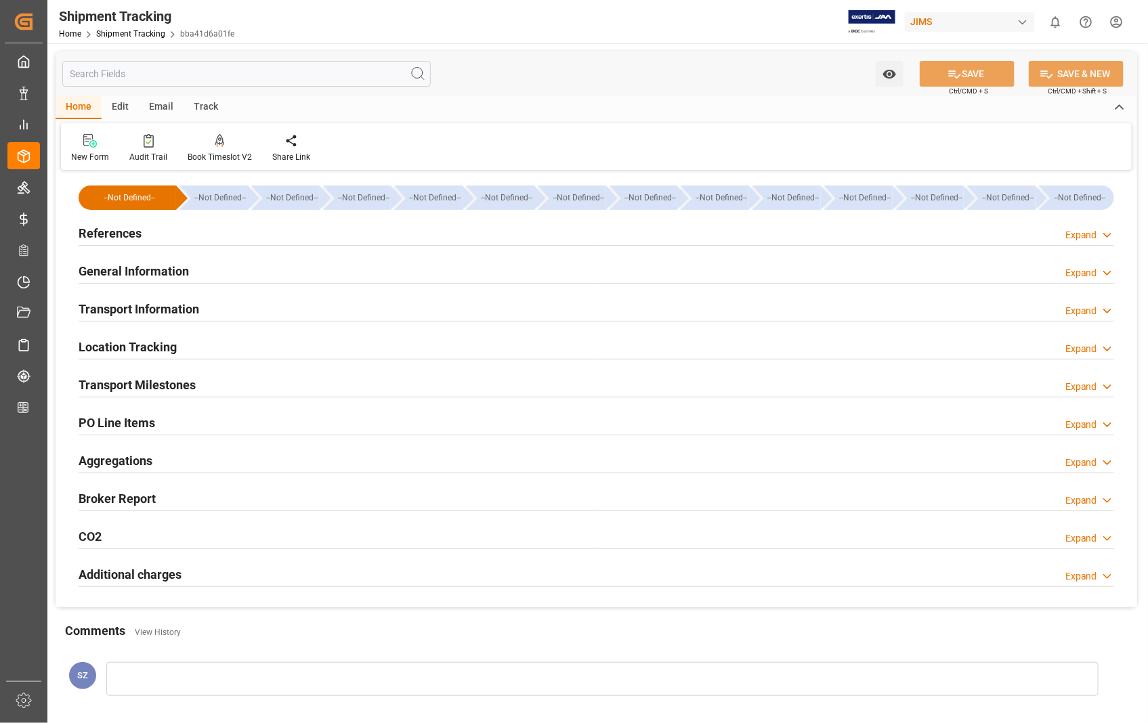
click at [157, 313] on h2 "Transport Information" at bounding box center [139, 309] width 121 height 18
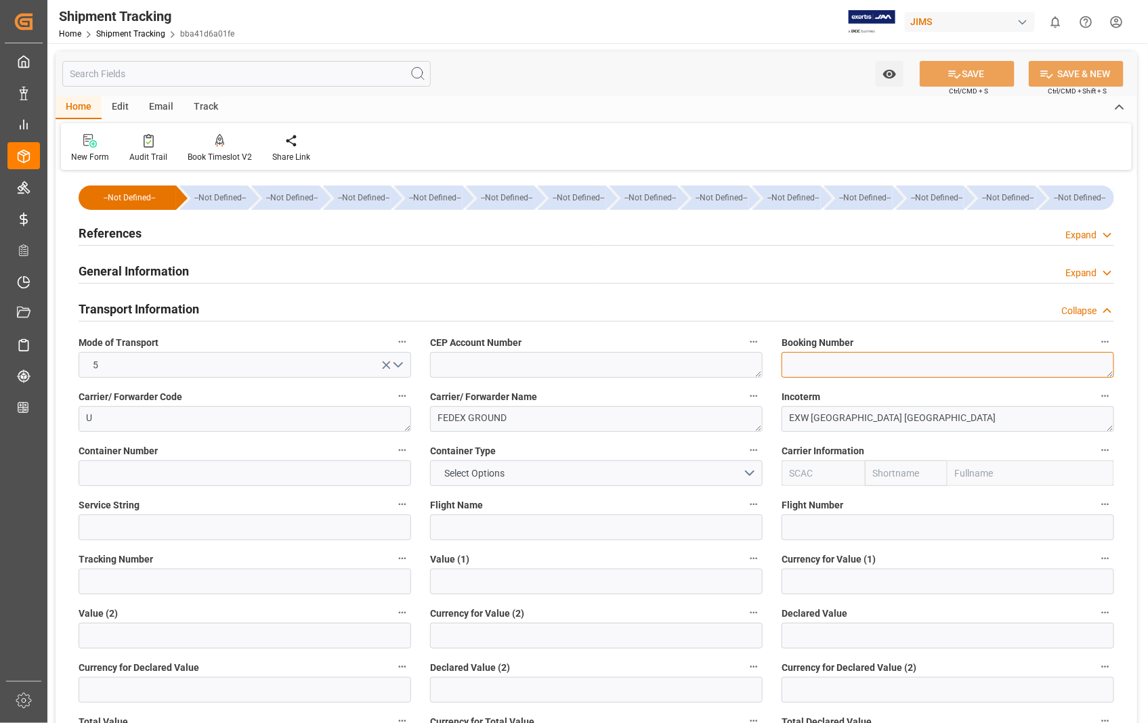
click at [838, 368] on textarea at bounding box center [947, 365] width 332 height 26
paste textarea "883398993946"
type textarea "883398993946"
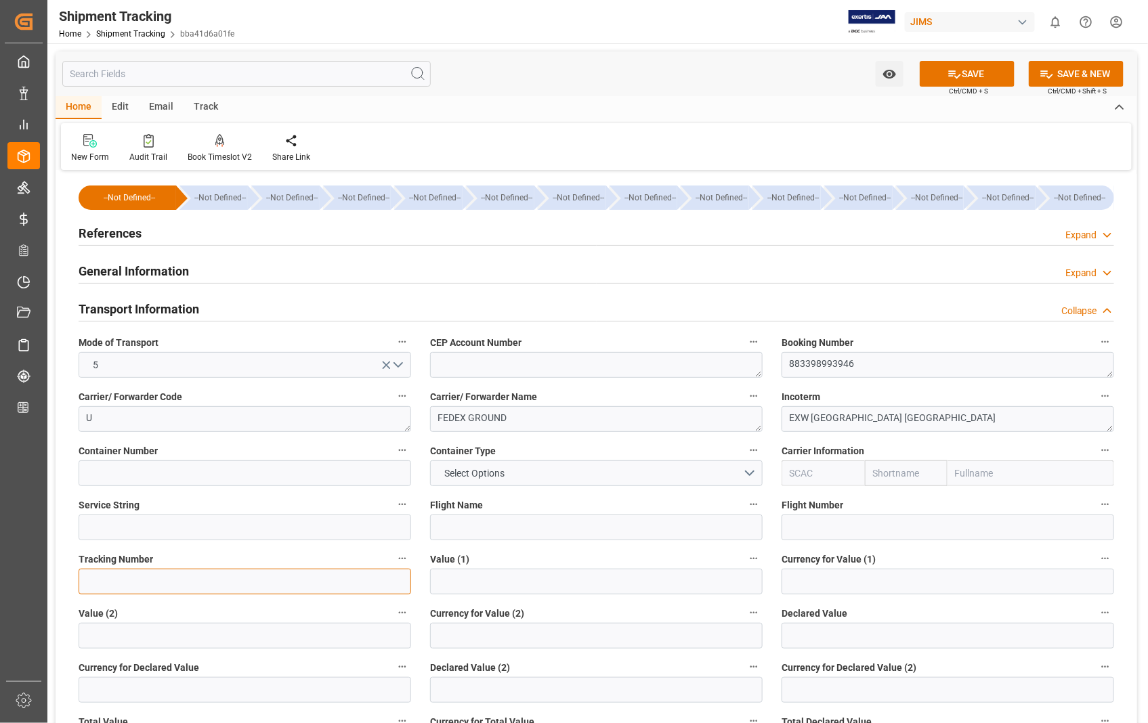
click at [110, 578] on input at bounding box center [245, 582] width 332 height 26
paste input "883398993946"
type input "883398993946"
click at [990, 77] on button "SAVE" at bounding box center [966, 74] width 95 height 26
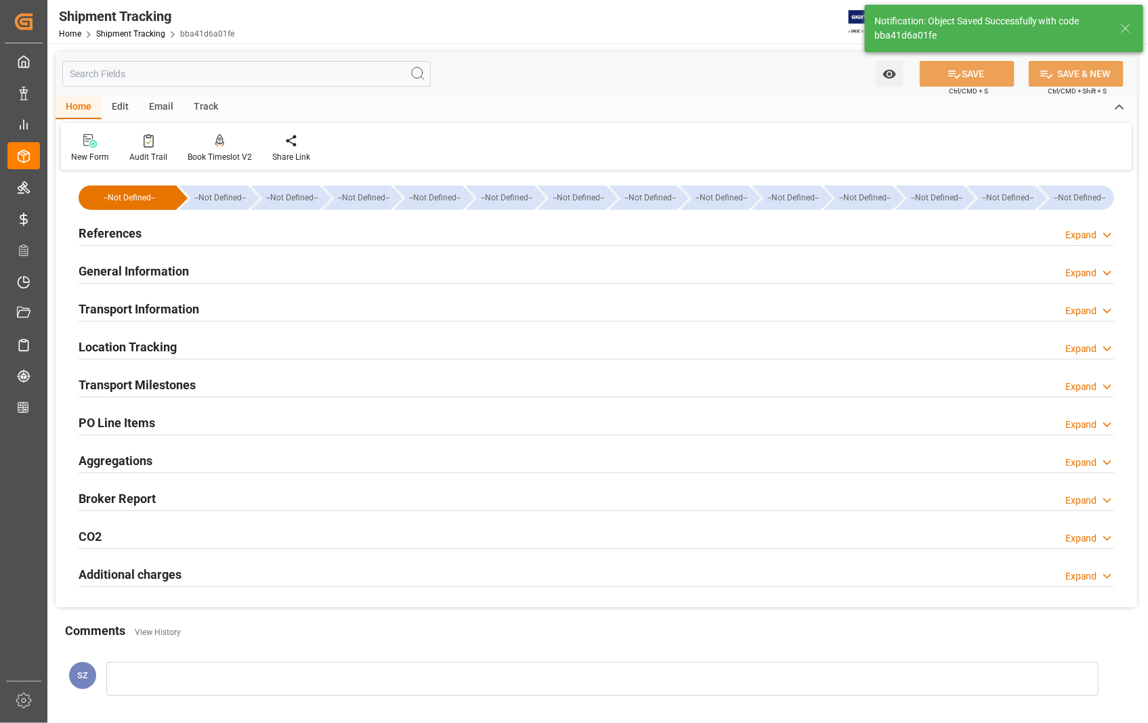
click at [144, 389] on h2 "Transport Milestones" at bounding box center [137, 385] width 117 height 18
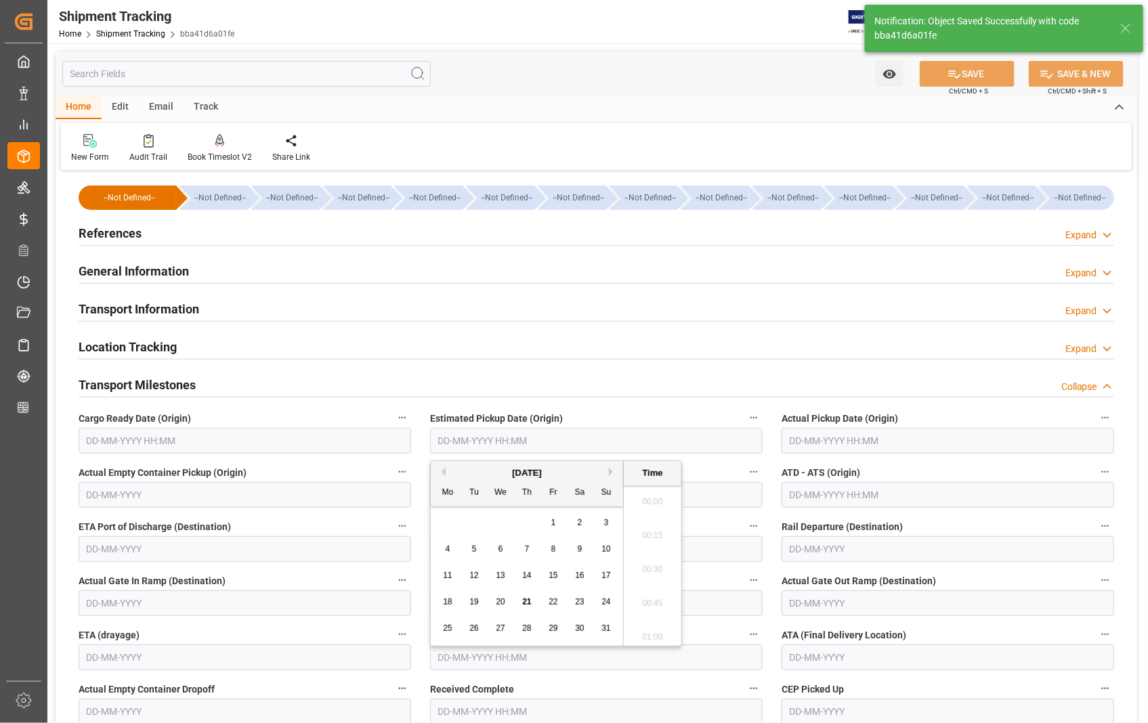
click at [552, 437] on input "text" at bounding box center [596, 441] width 332 height 26
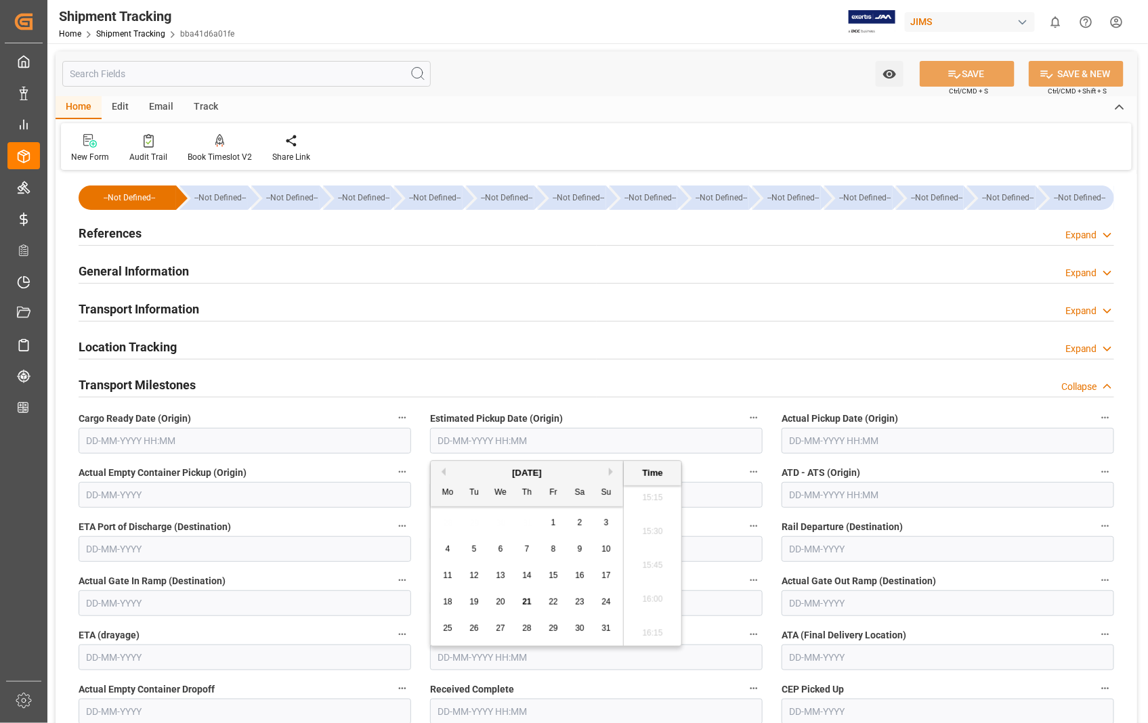
click at [452, 579] on div "11" at bounding box center [447, 576] width 17 height 16
type input "[DATE] 00:00"
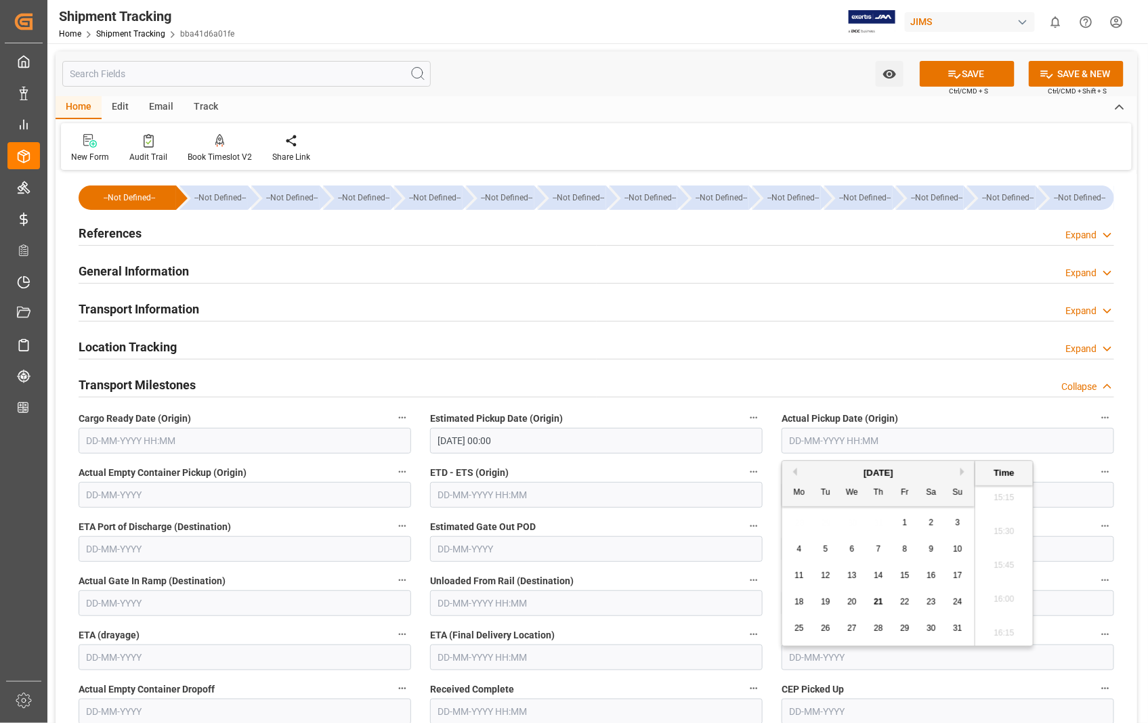
click at [891, 442] on input "text" at bounding box center [947, 441] width 332 height 26
click at [798, 573] on span "11" at bounding box center [798, 575] width 9 height 9
type input "[DATE] 00:00"
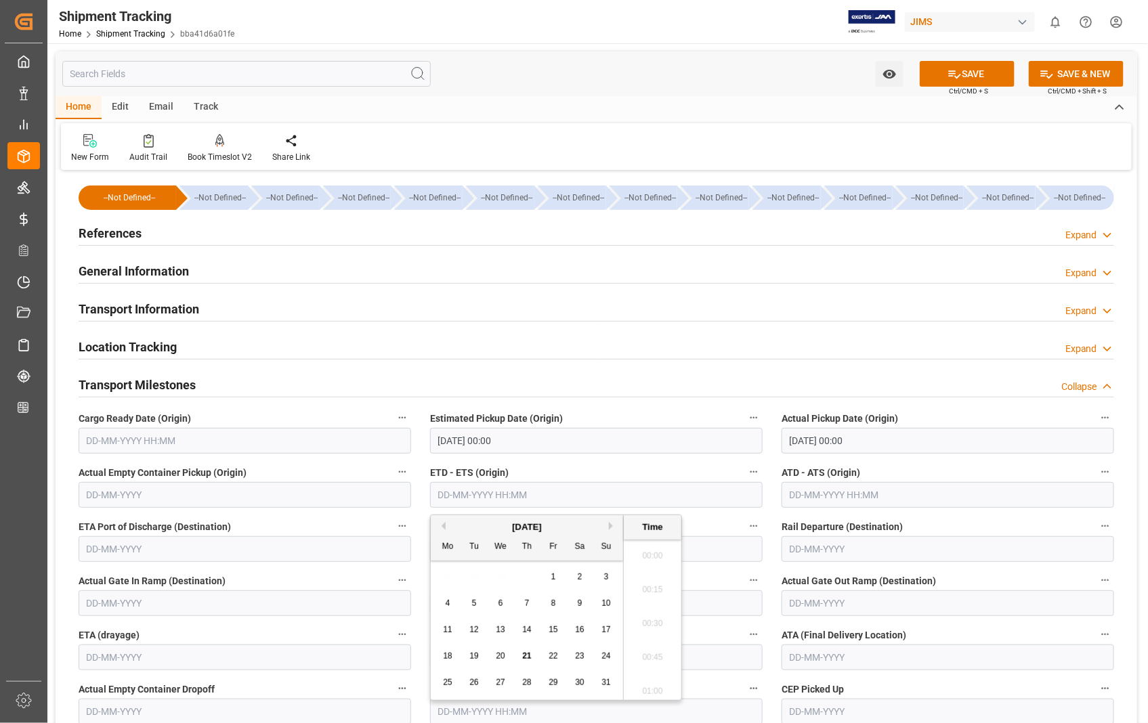
click at [571, 496] on input "text" at bounding box center [596, 495] width 332 height 26
click at [449, 632] on span "11" at bounding box center [447, 629] width 9 height 9
type input "[DATE] 00:00"
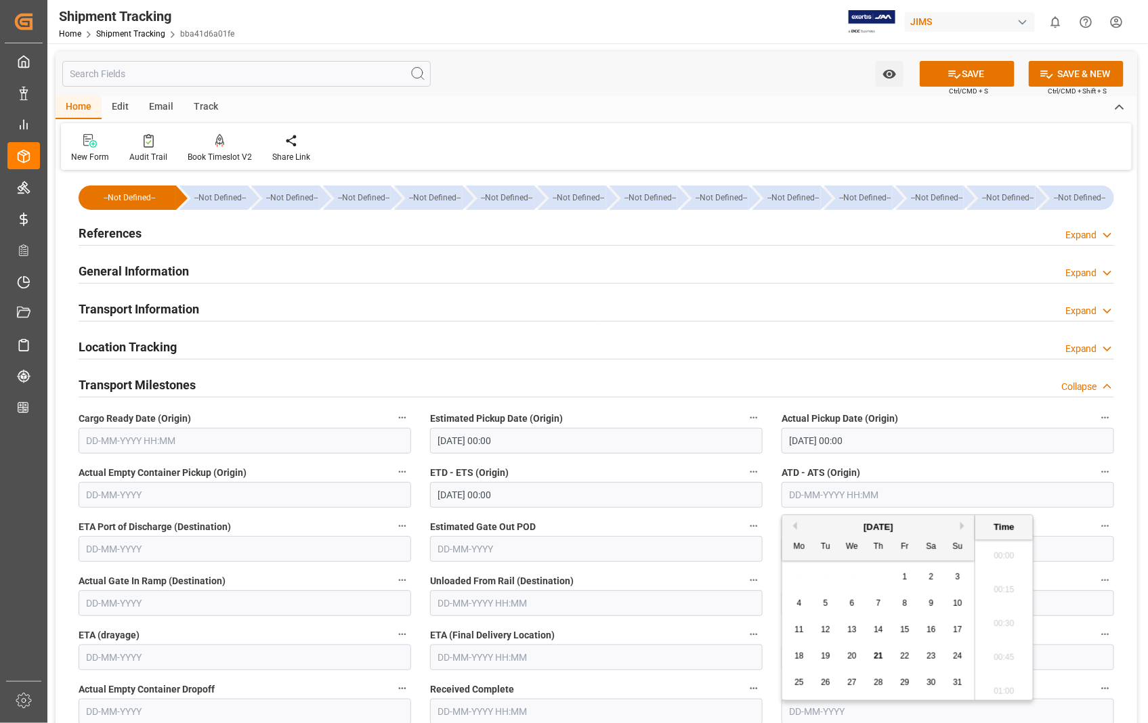
click at [955, 495] on input "text" at bounding box center [947, 495] width 332 height 26
click at [802, 634] on span "11" at bounding box center [798, 629] width 9 height 9
type input "[DATE] 00:00"
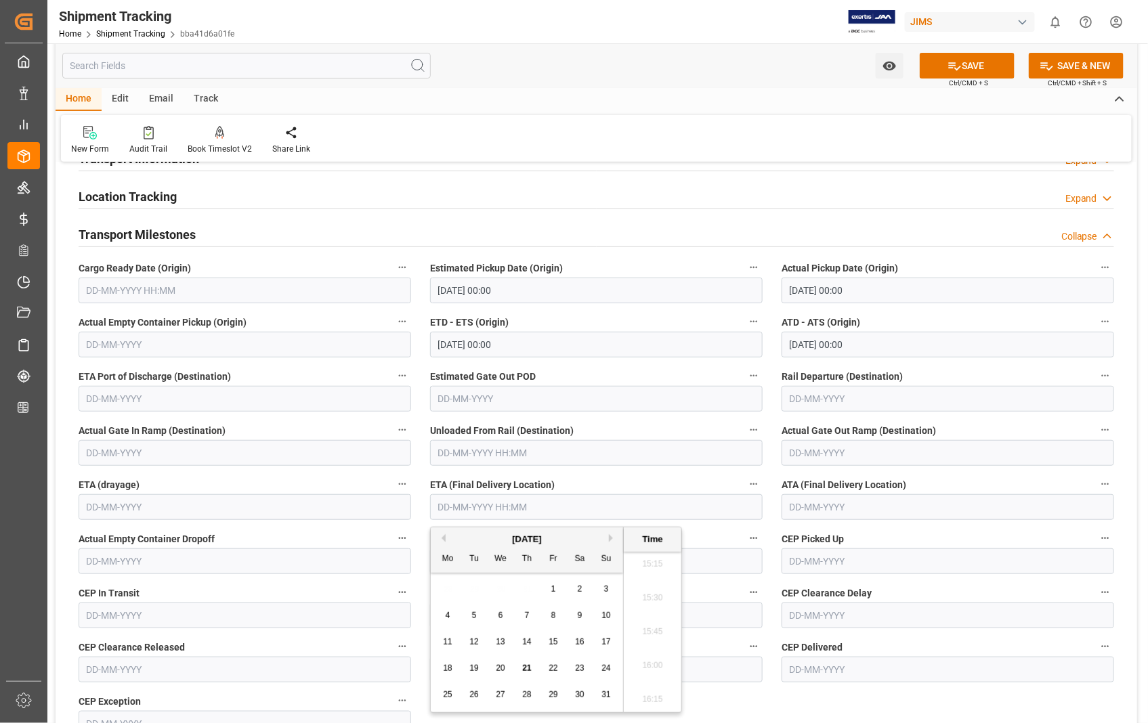
click at [596, 501] on input "text" at bounding box center [596, 507] width 332 height 26
click at [502, 644] on span "13" at bounding box center [500, 641] width 9 height 9
type input "[DATE] 00:00"
click at [865, 509] on input "text" at bounding box center [947, 507] width 332 height 26
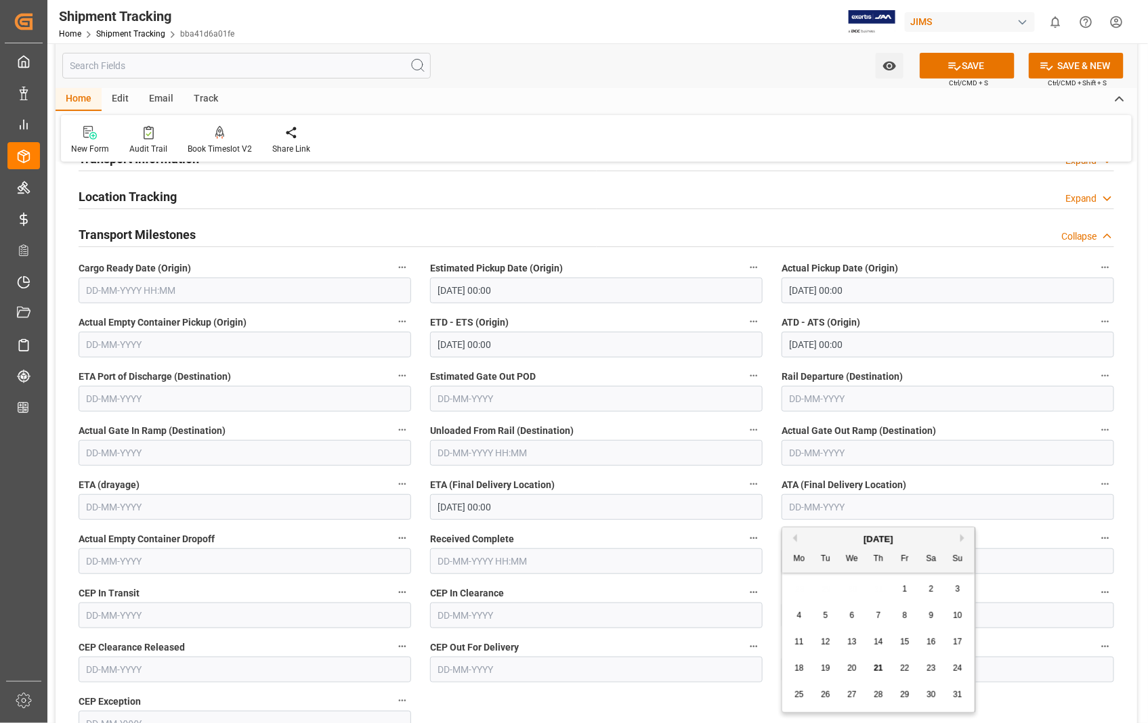
click at [853, 644] on span "13" at bounding box center [851, 641] width 9 height 9
type input "[DATE]"
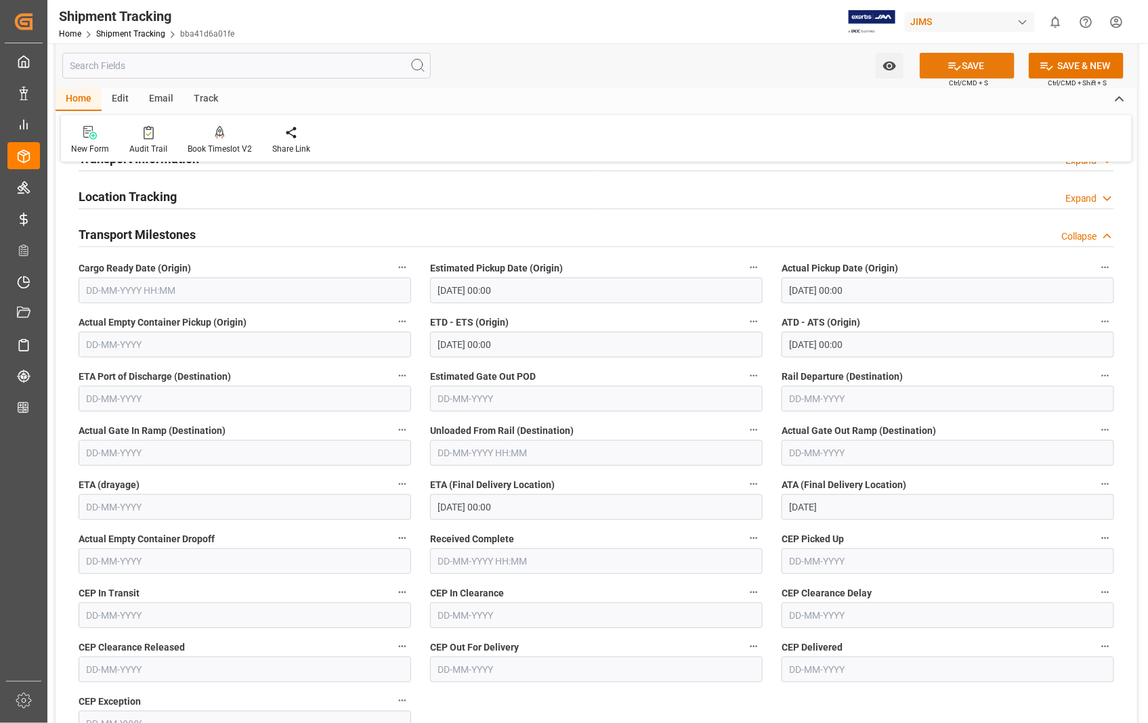
click at [978, 66] on button "SAVE" at bounding box center [966, 66] width 95 height 26
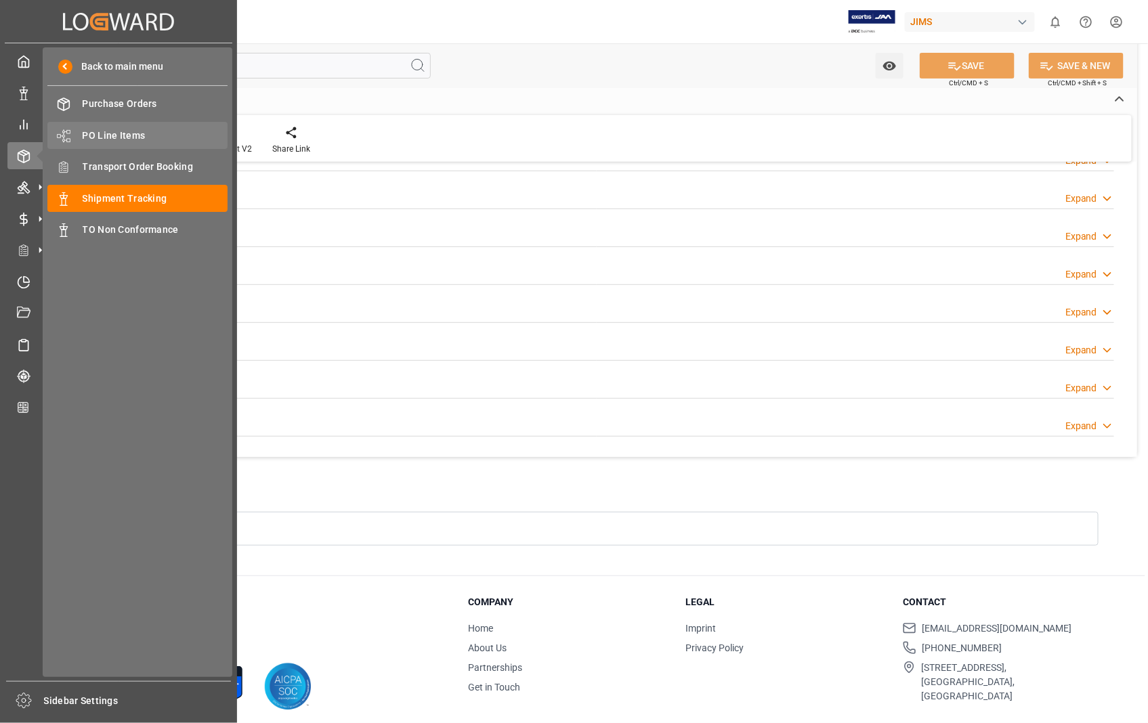
click at [112, 133] on span "PO Line Items" at bounding box center [156, 136] width 146 height 14
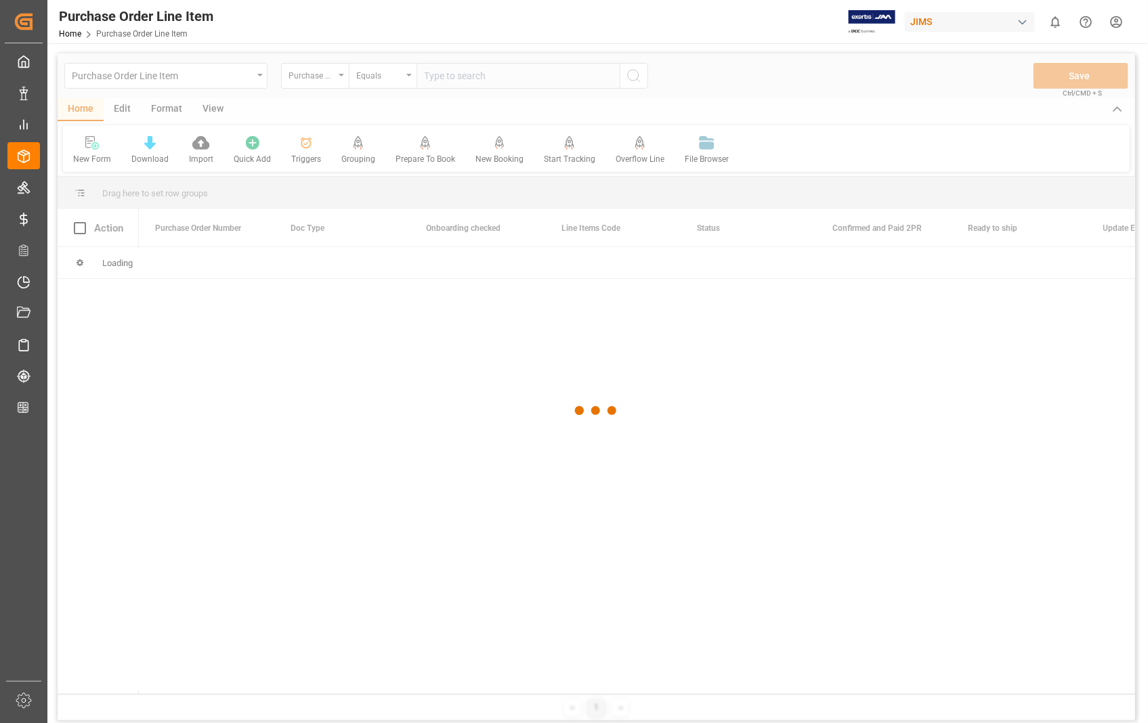
click at [544, 78] on div at bounding box center [596, 410] width 1077 height 715
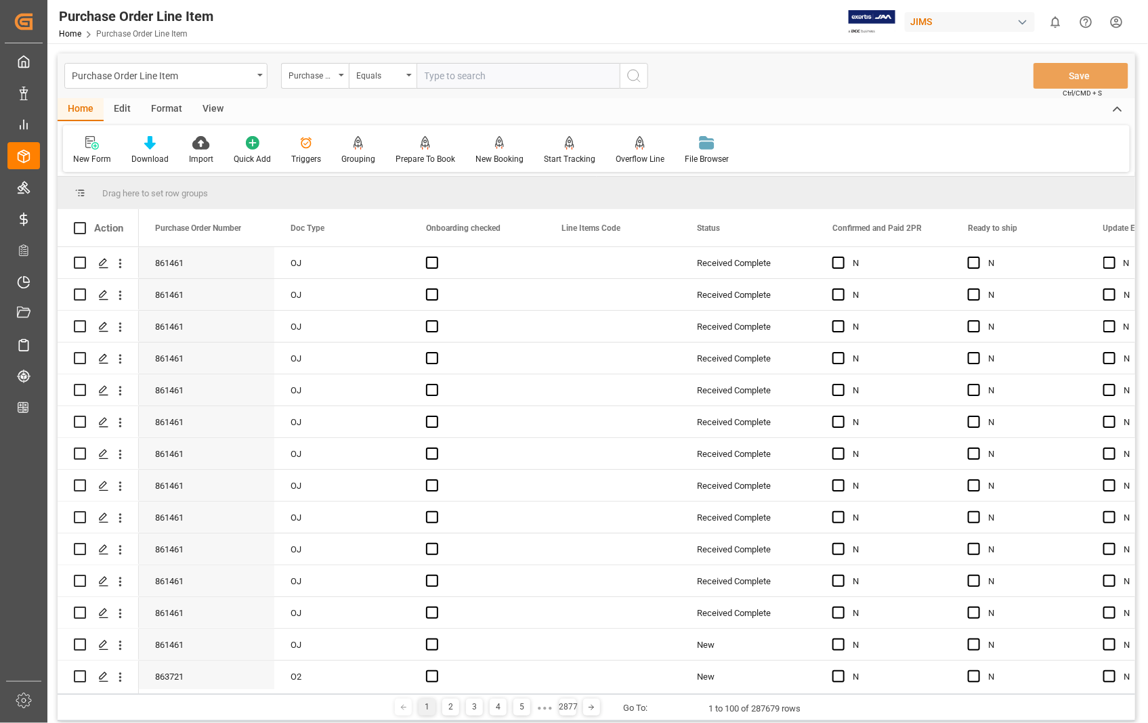
click at [479, 69] on input "text" at bounding box center [517, 76] width 203 height 26
type input "861461"
click at [638, 75] on icon "search button" at bounding box center [634, 76] width 16 height 16
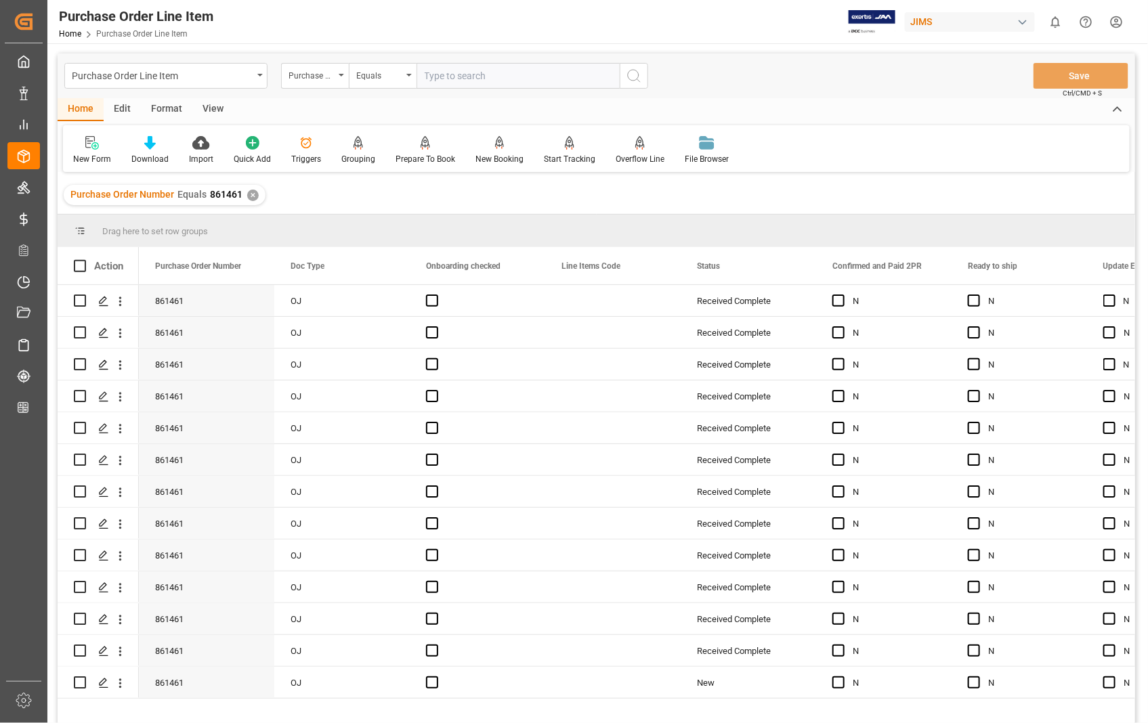
click at [217, 110] on div "View" at bounding box center [212, 109] width 41 height 23
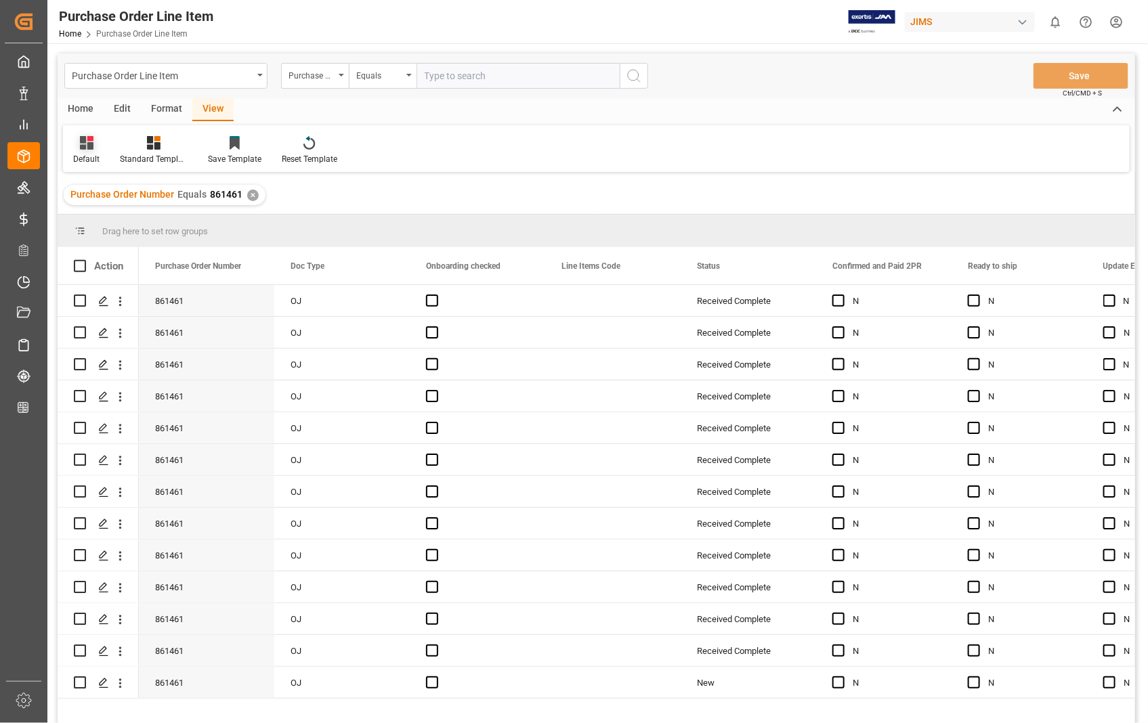
click at [85, 149] on icon at bounding box center [87, 143] width 14 height 14
click at [92, 218] on div "Sophia setting." at bounding box center [139, 219] width 118 height 14
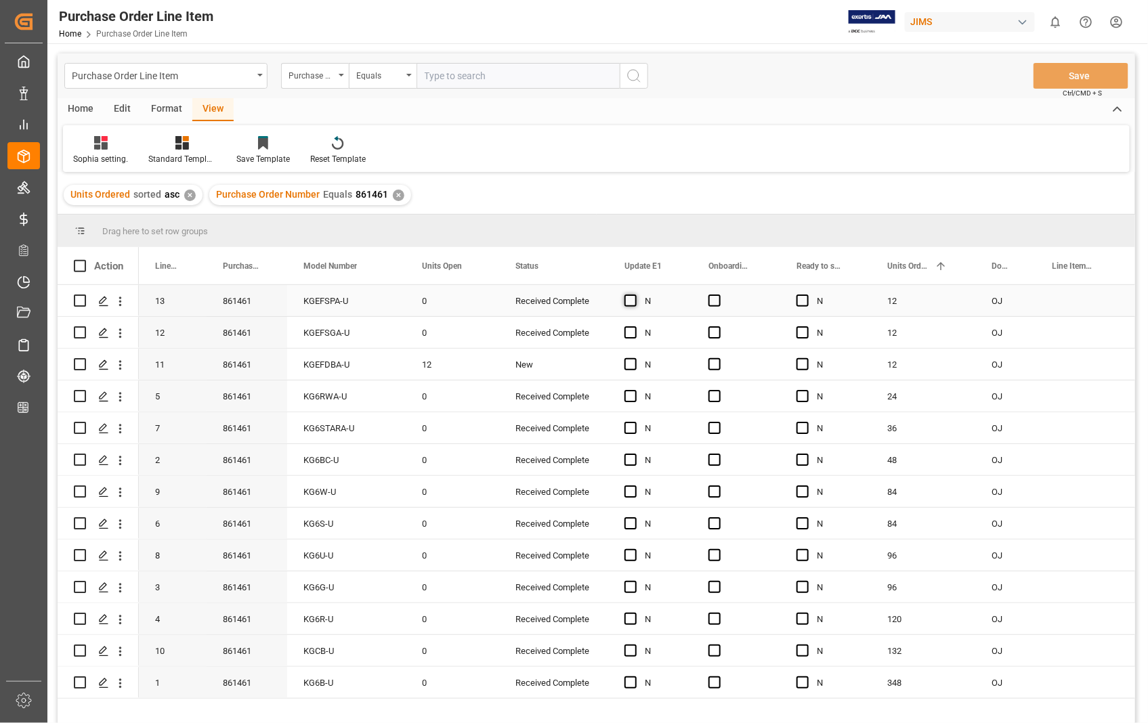
click at [631, 299] on span "Press SPACE to select this row." at bounding box center [630, 301] width 12 height 12
click at [634, 295] on input "Press SPACE to select this row." at bounding box center [634, 295] width 0 height 0
drag, startPoint x: 689, startPoint y: 313, endPoint x: 640, endPoint y: 689, distance: 378.2
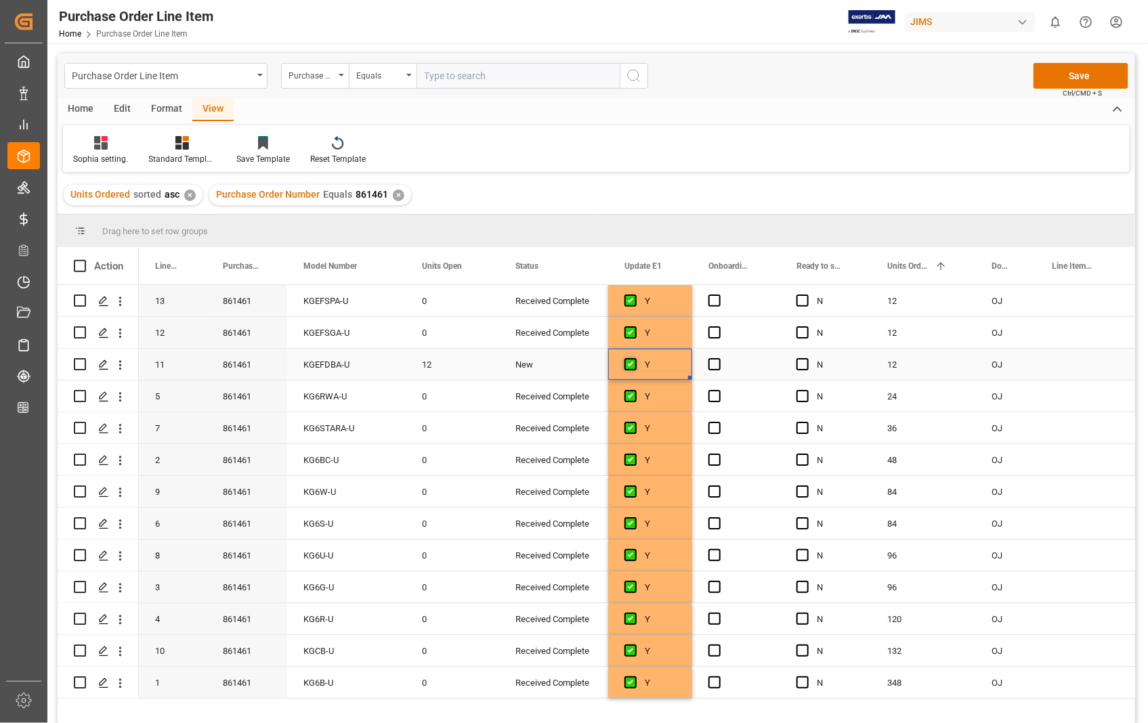
click at [630, 366] on span "Press SPACE to select this row." at bounding box center [630, 364] width 12 height 12
click at [634, 358] on input "Press SPACE to select this row." at bounding box center [634, 358] width 0 height 0
click at [712, 301] on span "Press SPACE to select this row." at bounding box center [714, 301] width 12 height 12
click at [718, 295] on input "Press SPACE to select this row." at bounding box center [718, 295] width 0 height 0
drag, startPoint x: 776, startPoint y: 311, endPoint x: 739, endPoint y: 686, distance: 376.2
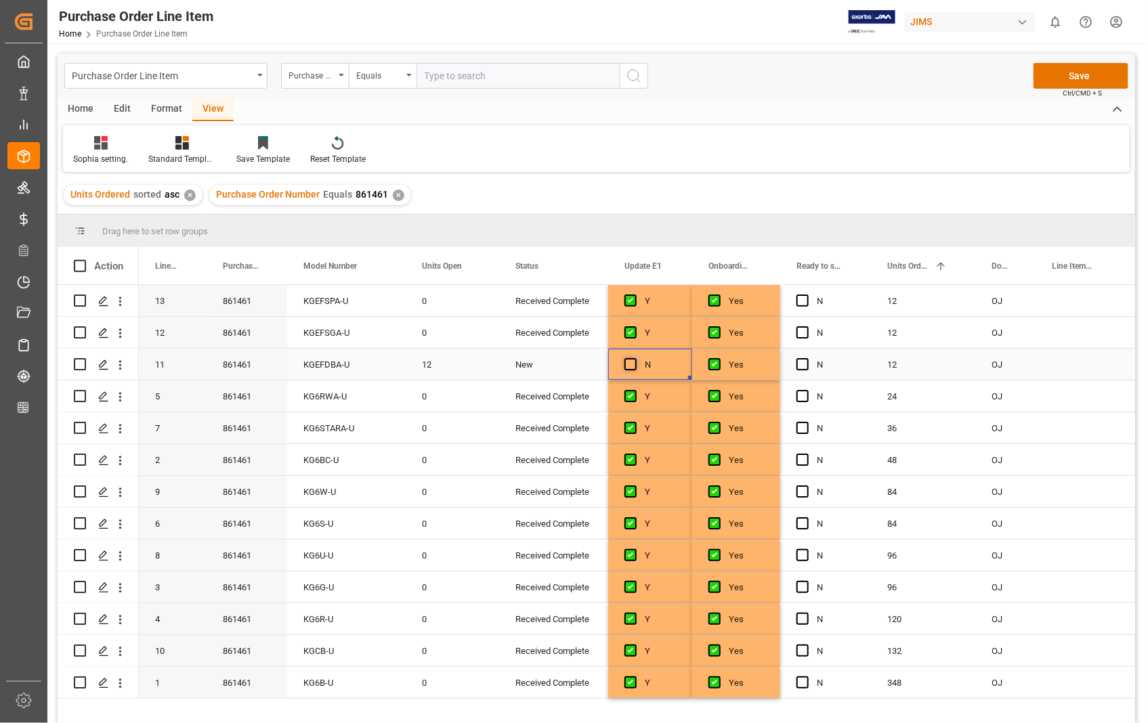
click at [634, 361] on span "Press SPACE to select this row." at bounding box center [630, 364] width 12 height 12
click at [634, 358] on input "Press SPACE to select this row." at bounding box center [634, 358] width 0 height 0
click at [1081, 77] on button "Save" at bounding box center [1080, 76] width 95 height 26
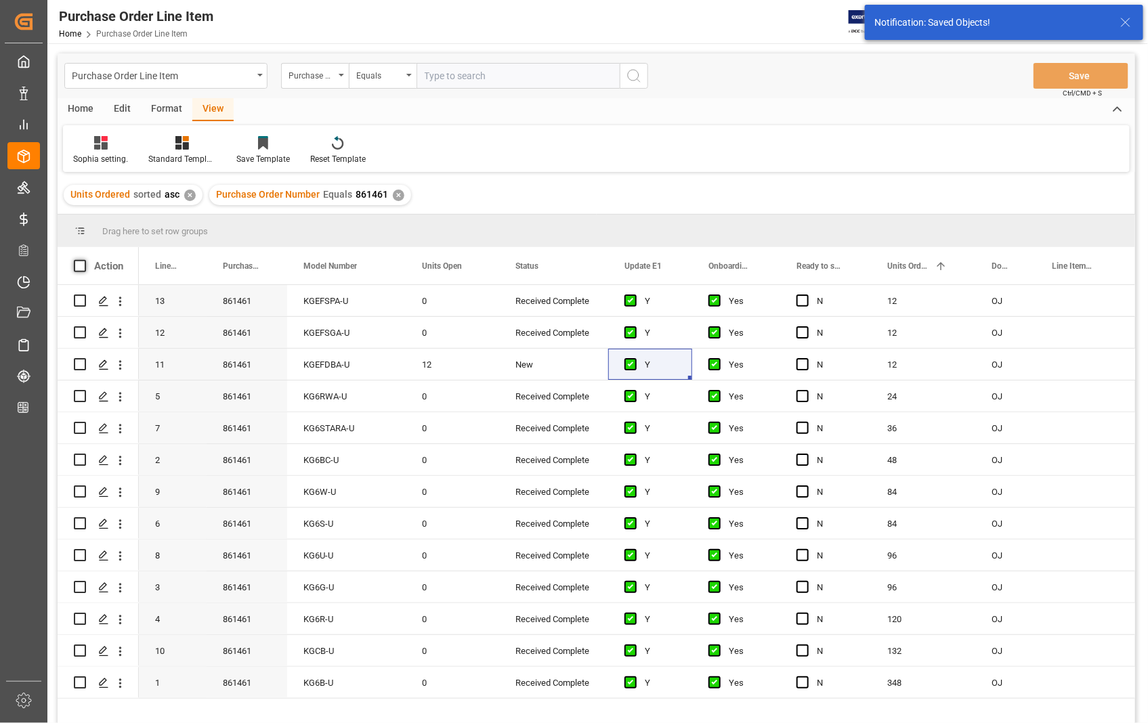
click at [77, 265] on span at bounding box center [80, 266] width 12 height 12
click at [84, 260] on input "checkbox" at bounding box center [84, 260] width 0 height 0
checkbox input "true"
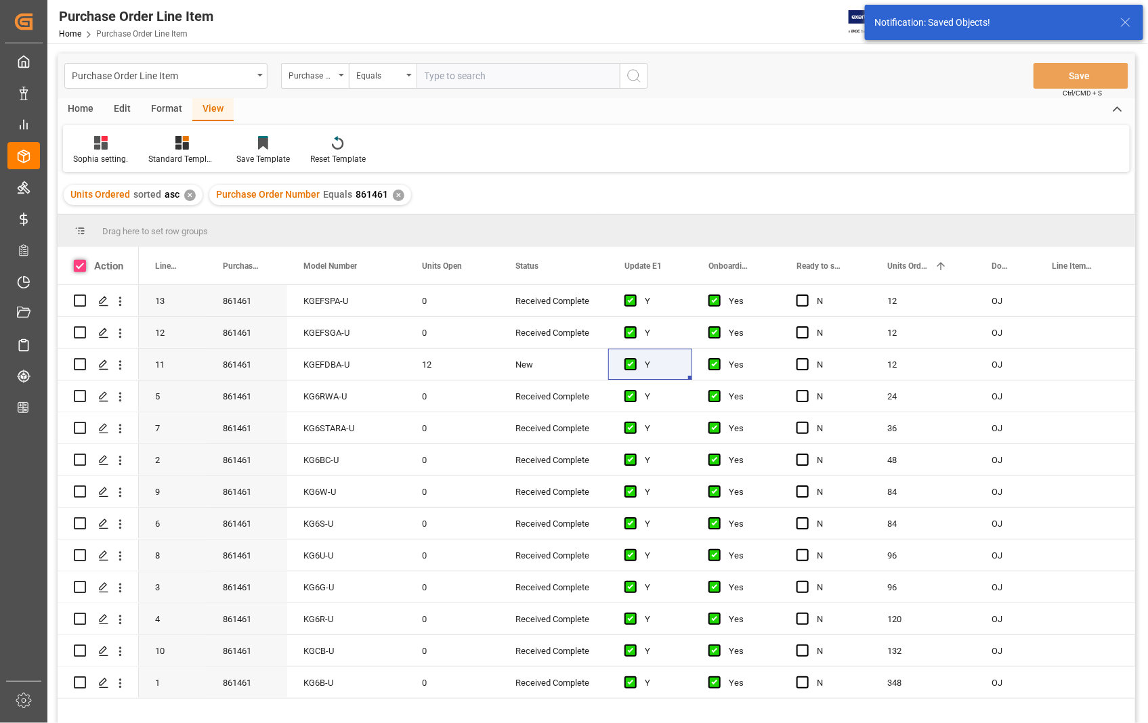
checkbox input "true"
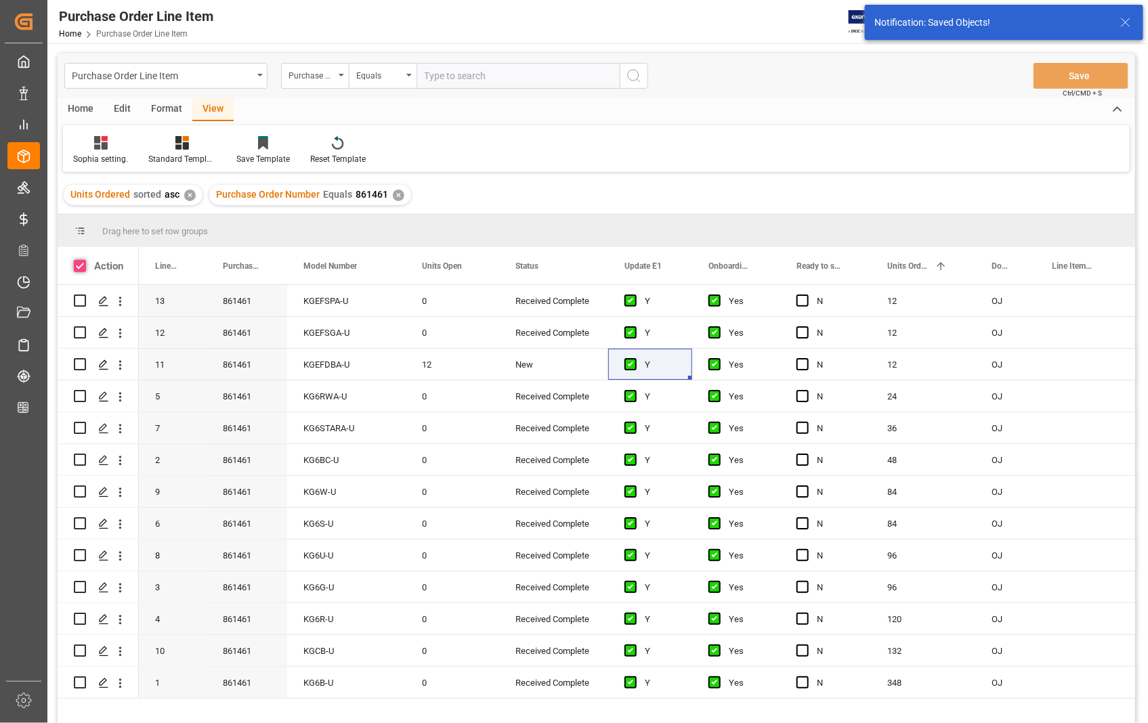
checkbox input "true"
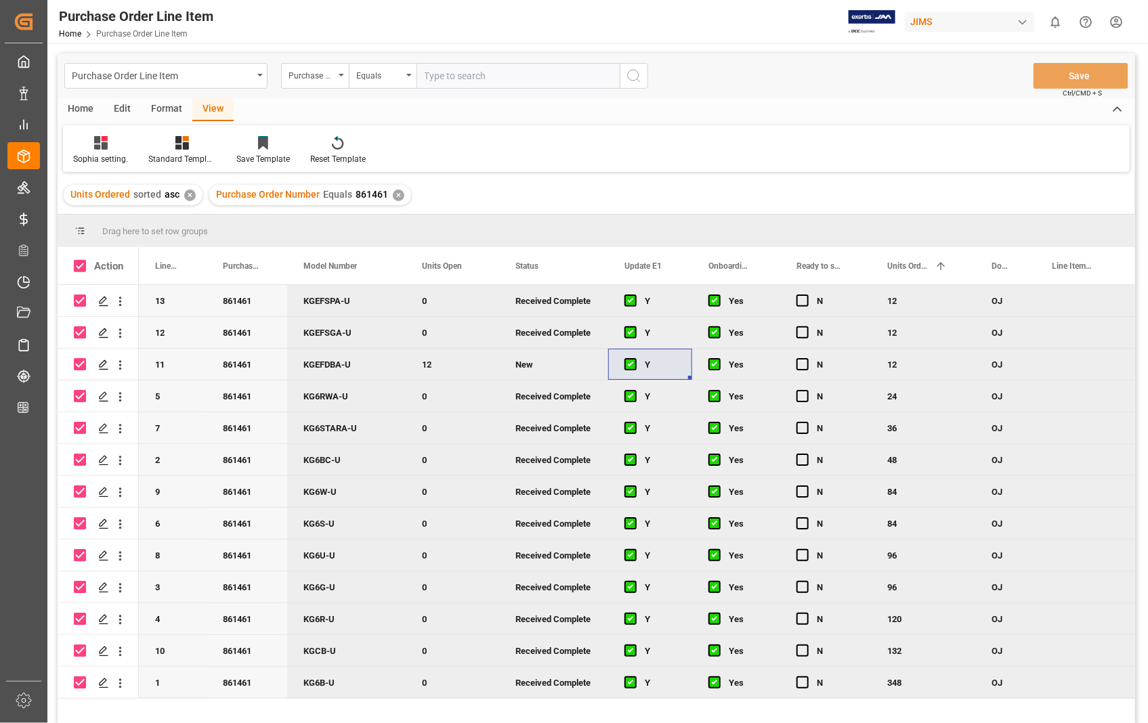
click at [80, 102] on div "Home" at bounding box center [81, 109] width 46 height 23
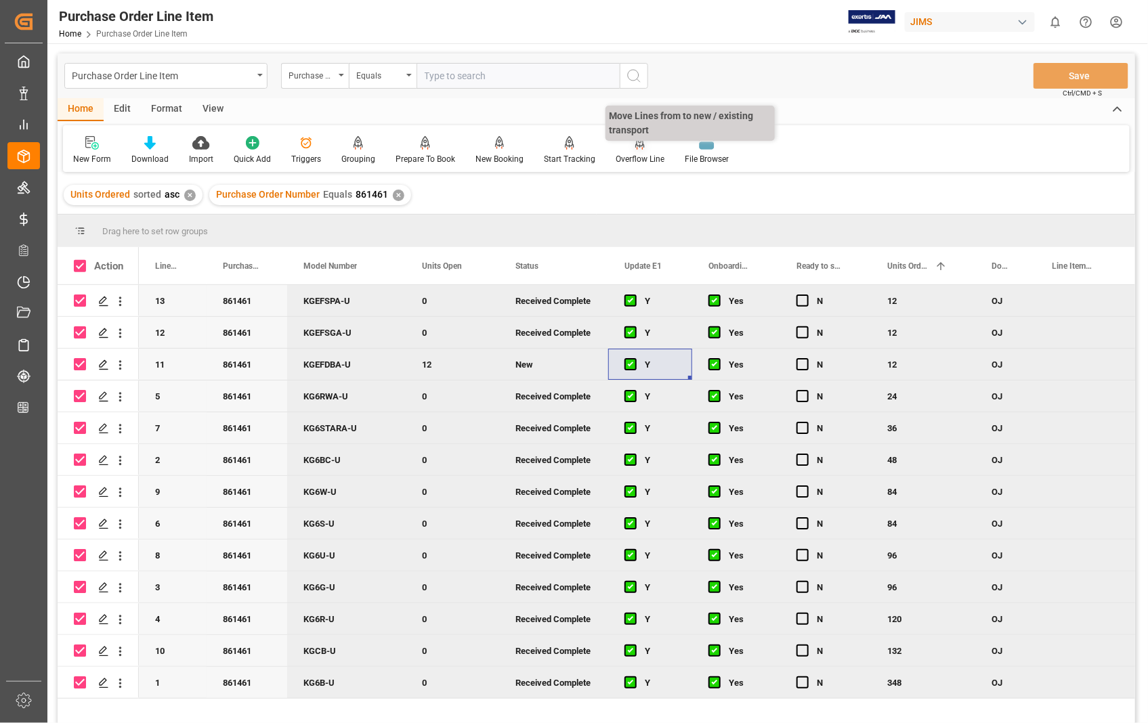
click at [631, 152] on div "Overflow Line" at bounding box center [639, 150] width 69 height 30
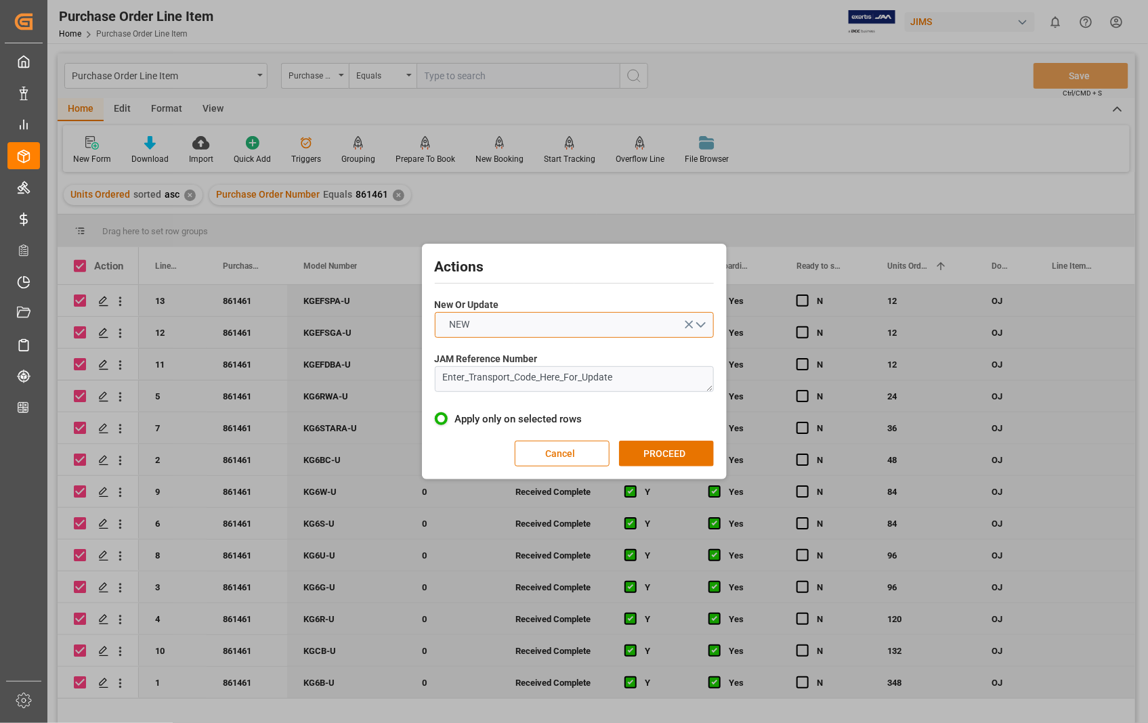
click at [703, 320] on button "NEW" at bounding box center [574, 325] width 279 height 26
click at [469, 349] on div "UPDATE" at bounding box center [574, 357] width 278 height 28
drag, startPoint x: 623, startPoint y: 375, endPoint x: 425, endPoint y: 385, distance: 197.9
click at [425, 385] on div "Actions New Or Update UPDATE JAM Reference Number Enter_Transport_Code_Here_For…" at bounding box center [574, 361] width 298 height 229
type textarea "11-10481-US"
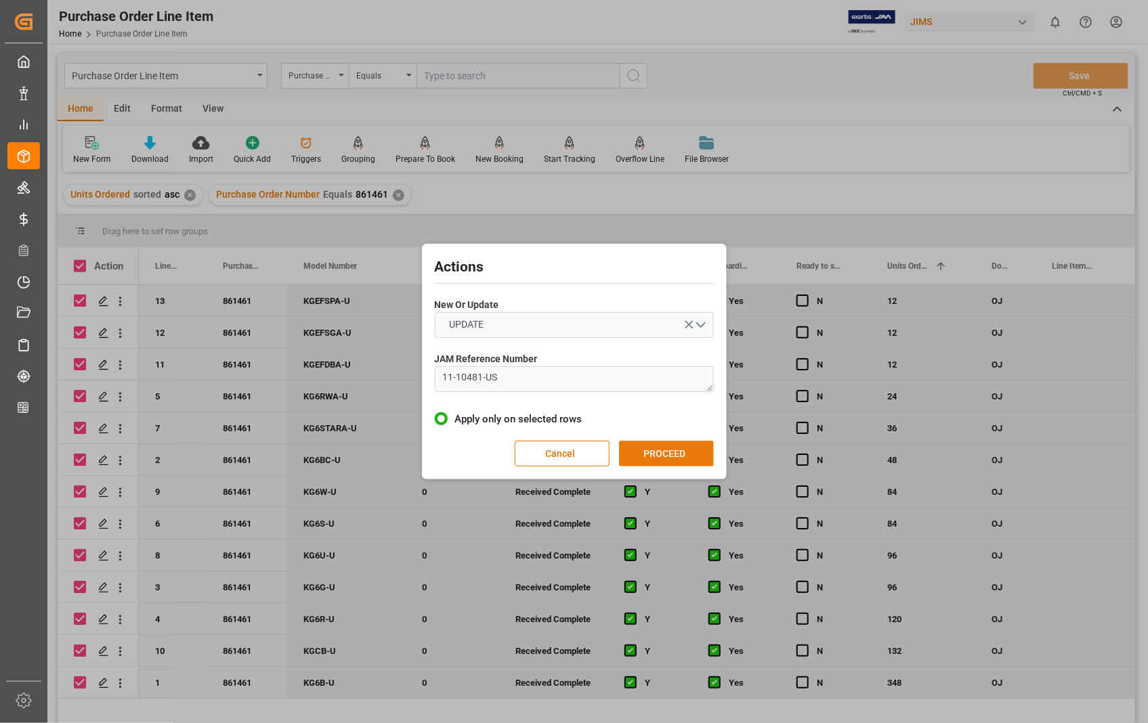
click at [664, 455] on button "PROCEED" at bounding box center [666, 454] width 95 height 26
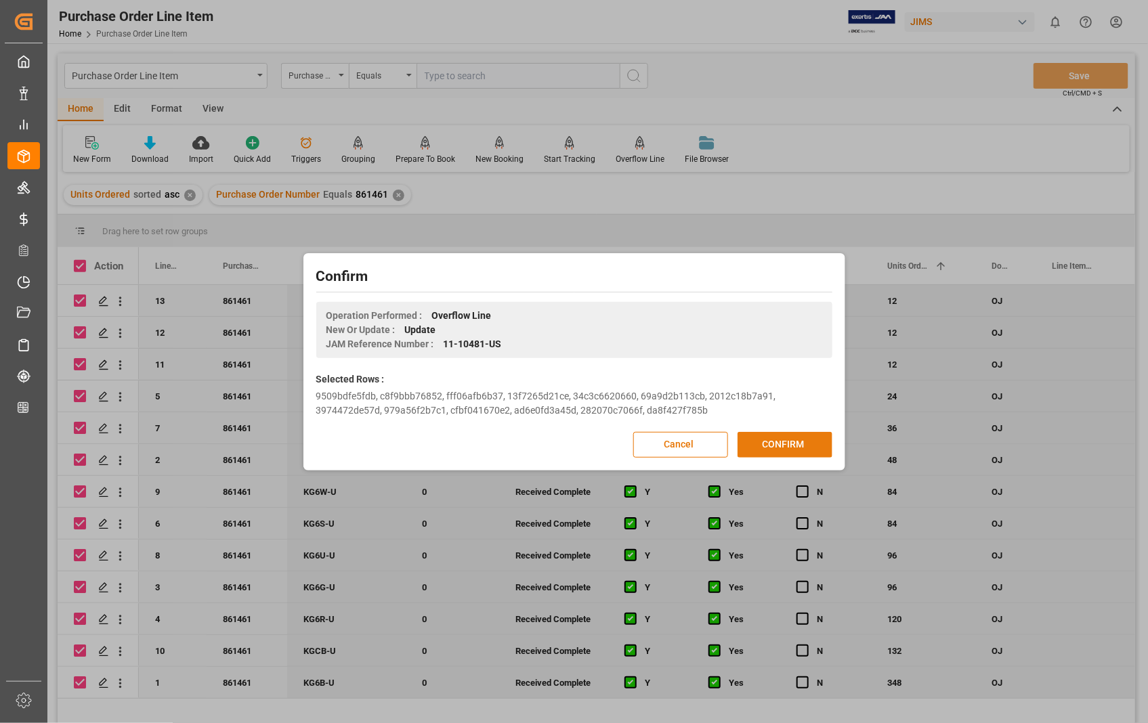
click at [766, 450] on button "CONFIRM" at bounding box center [784, 445] width 95 height 26
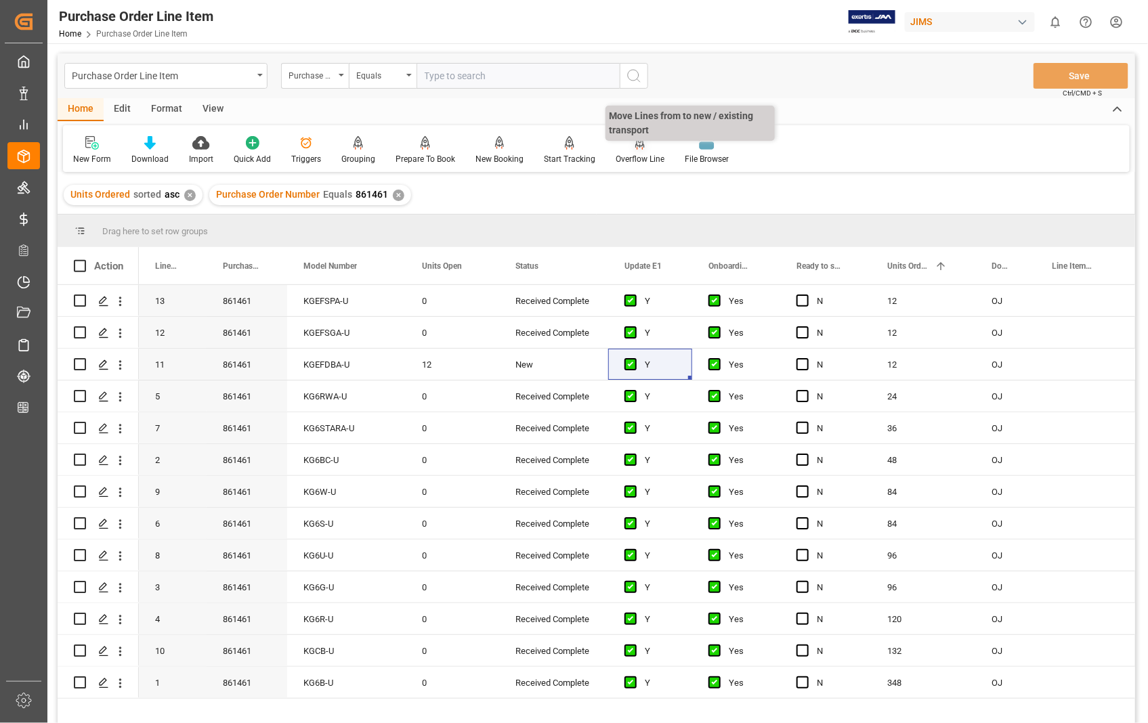
click at [645, 156] on div "Overflow Line" at bounding box center [639, 159] width 49 height 12
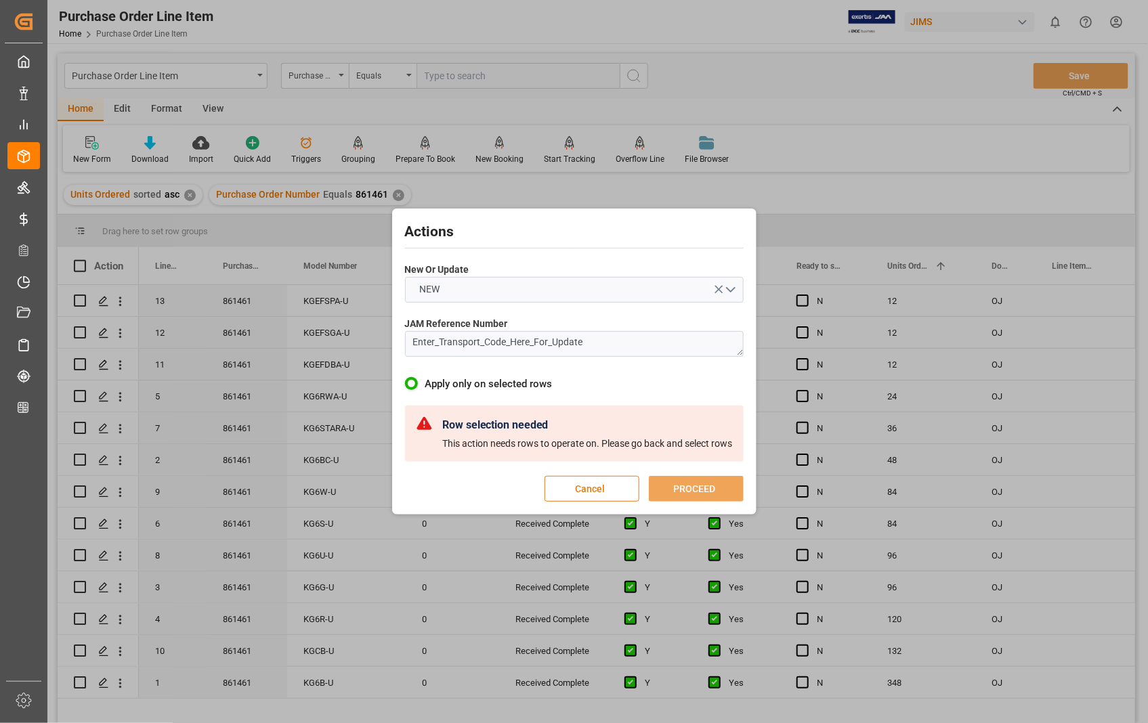
click at [598, 485] on button "Cancel" at bounding box center [591, 489] width 95 height 26
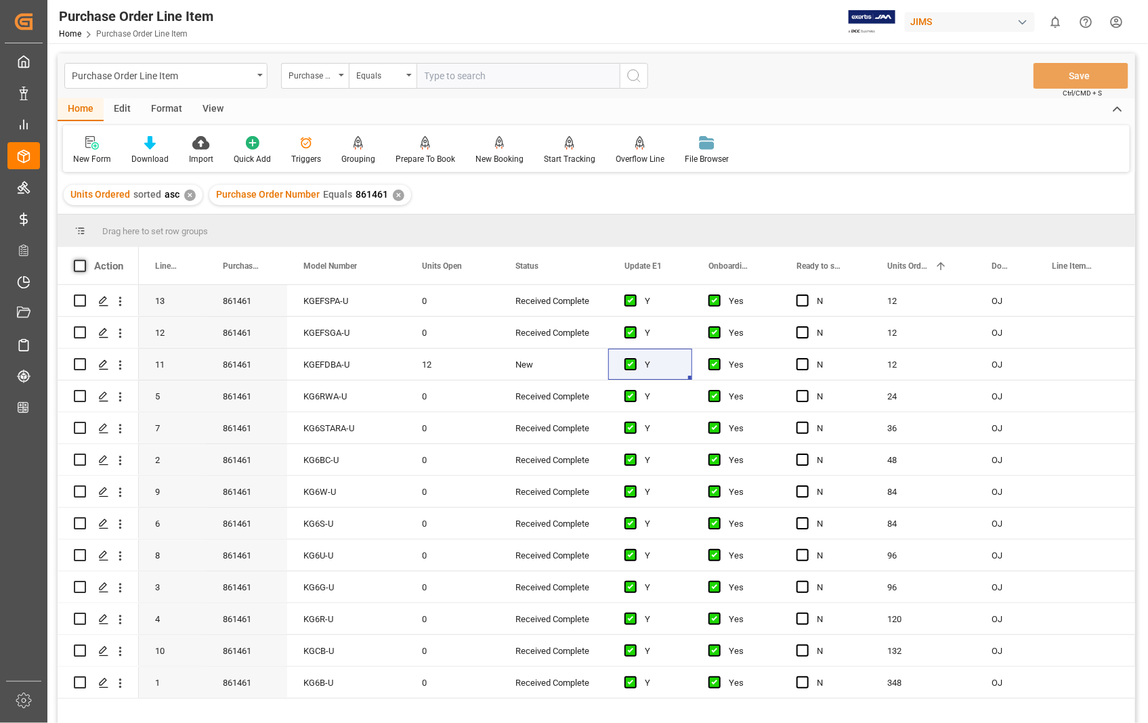
click at [75, 260] on span at bounding box center [80, 266] width 12 height 12
click at [84, 260] on input "checkbox" at bounding box center [84, 260] width 0 height 0
checkbox input "true"
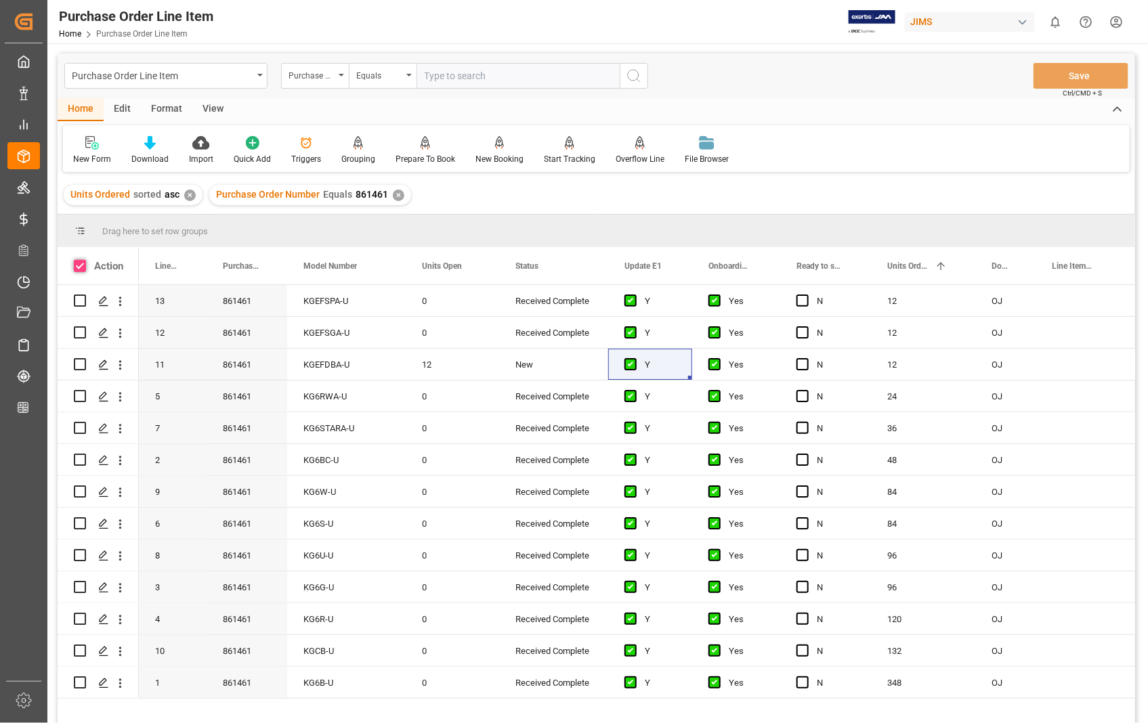
checkbox input "true"
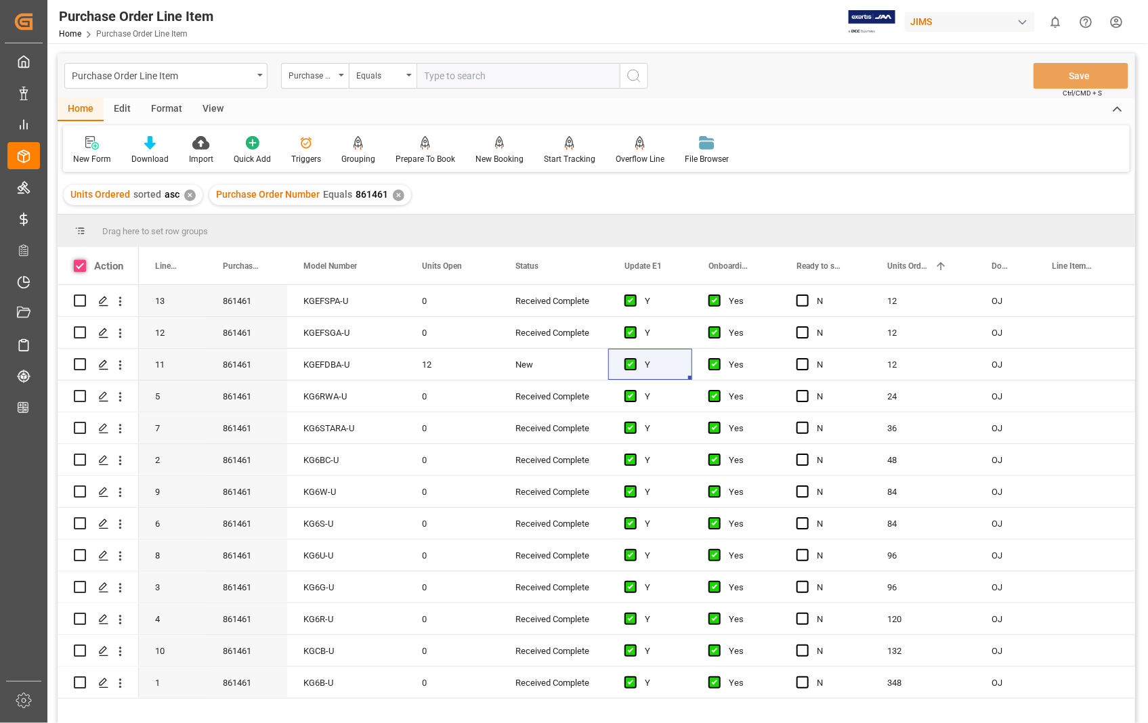
checkbox input "true"
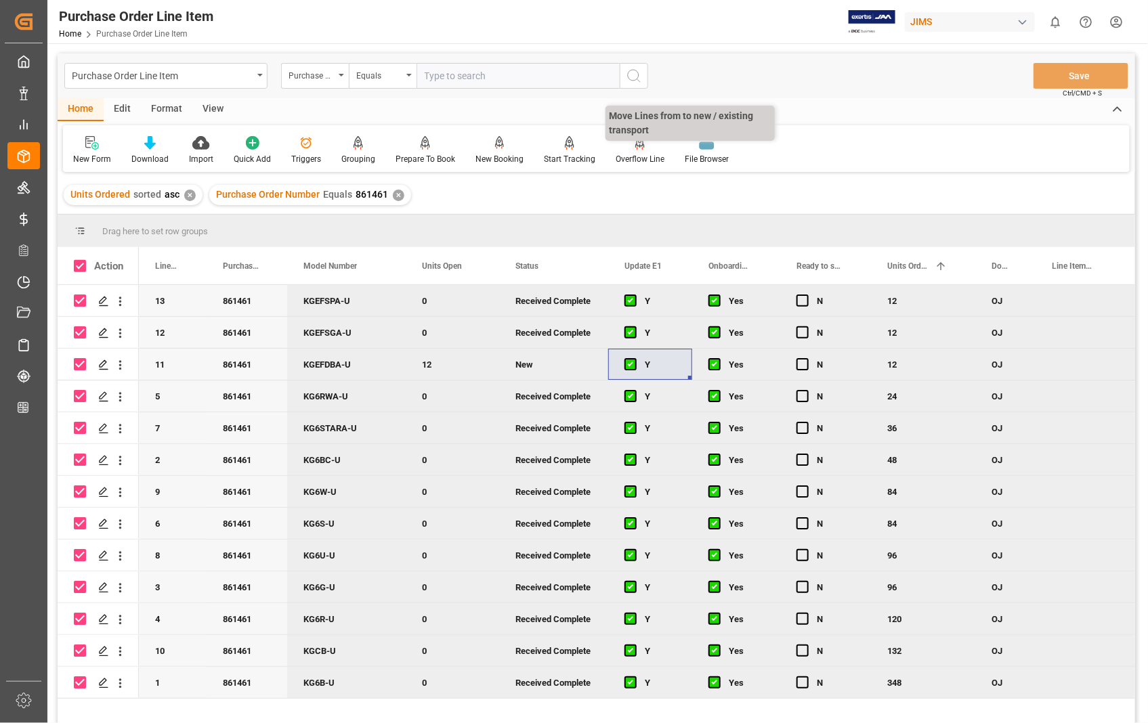
click at [637, 156] on div "Overflow Line" at bounding box center [639, 159] width 49 height 12
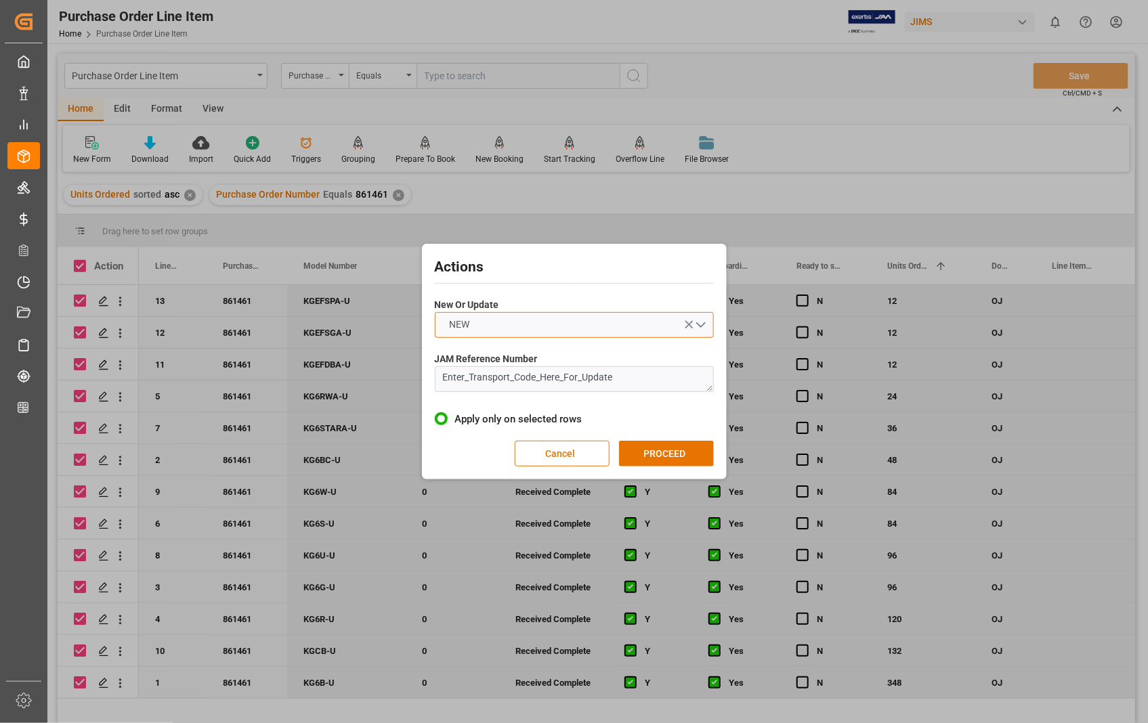
click at [705, 322] on button "NEW" at bounding box center [574, 325] width 279 height 26
click at [499, 353] on div "UPDATE" at bounding box center [574, 357] width 278 height 28
drag, startPoint x: 670, startPoint y: 382, endPoint x: 380, endPoint y: 387, distance: 289.8
click at [380, 387] on div "Actions New Or Update UPDATE JAM Reference Number Enter_Transport_Code_Here_For…" at bounding box center [574, 361] width 1148 height 723
type textarea "22-10481-[GEOGRAPHIC_DATA]"
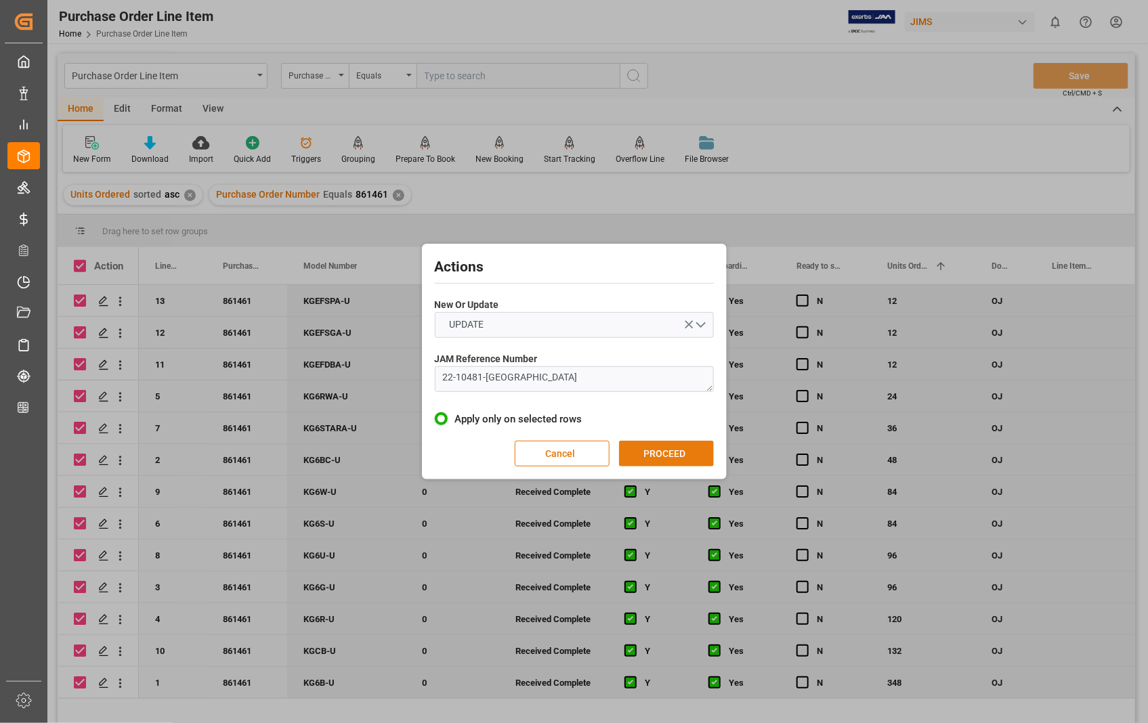
click at [671, 456] on button "PROCEED" at bounding box center [666, 454] width 95 height 26
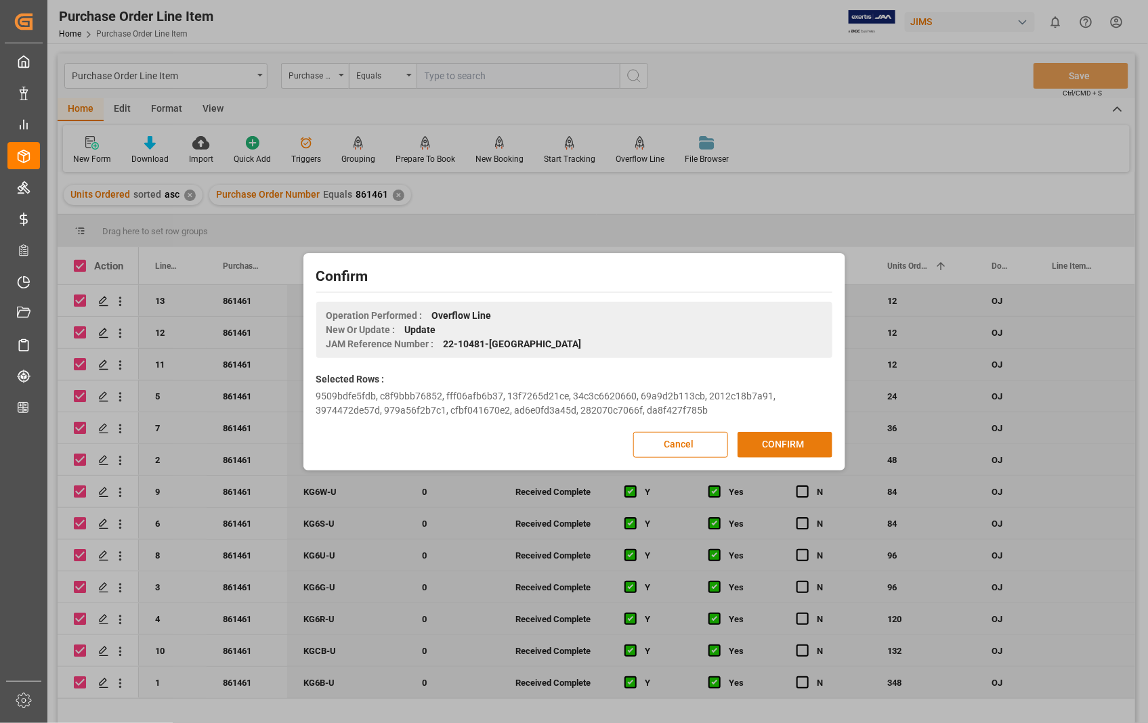
click at [762, 443] on button "CONFIRM" at bounding box center [784, 445] width 95 height 26
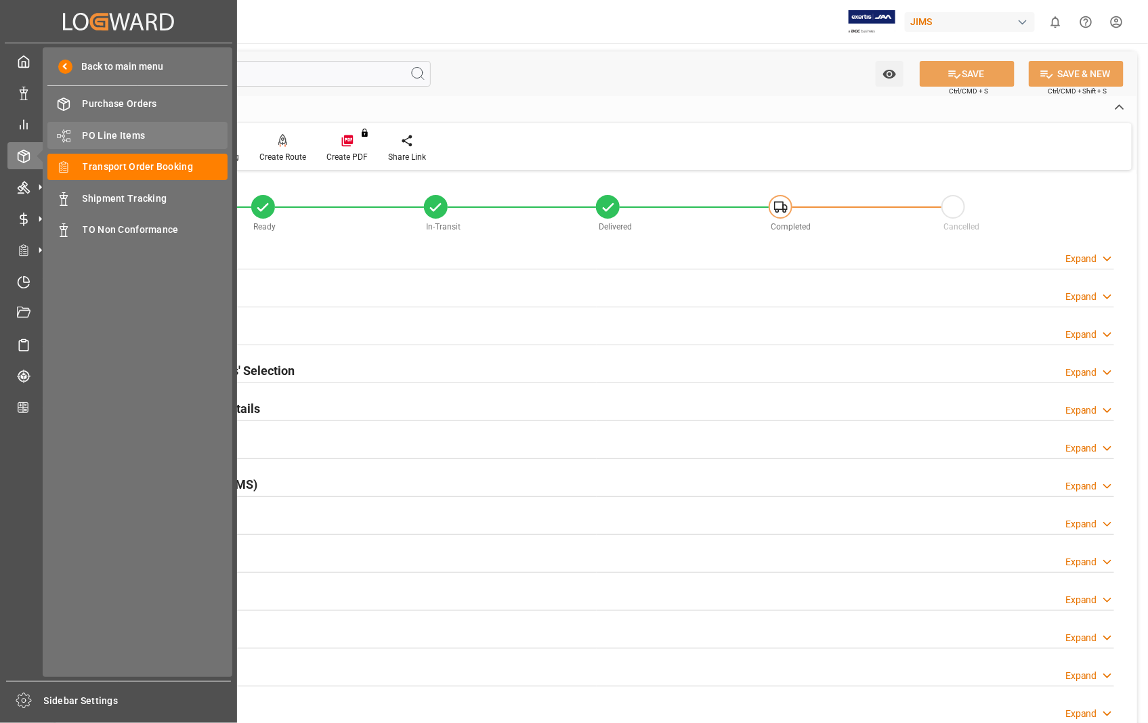
click at [120, 133] on span "PO Line Items" at bounding box center [156, 136] width 146 height 14
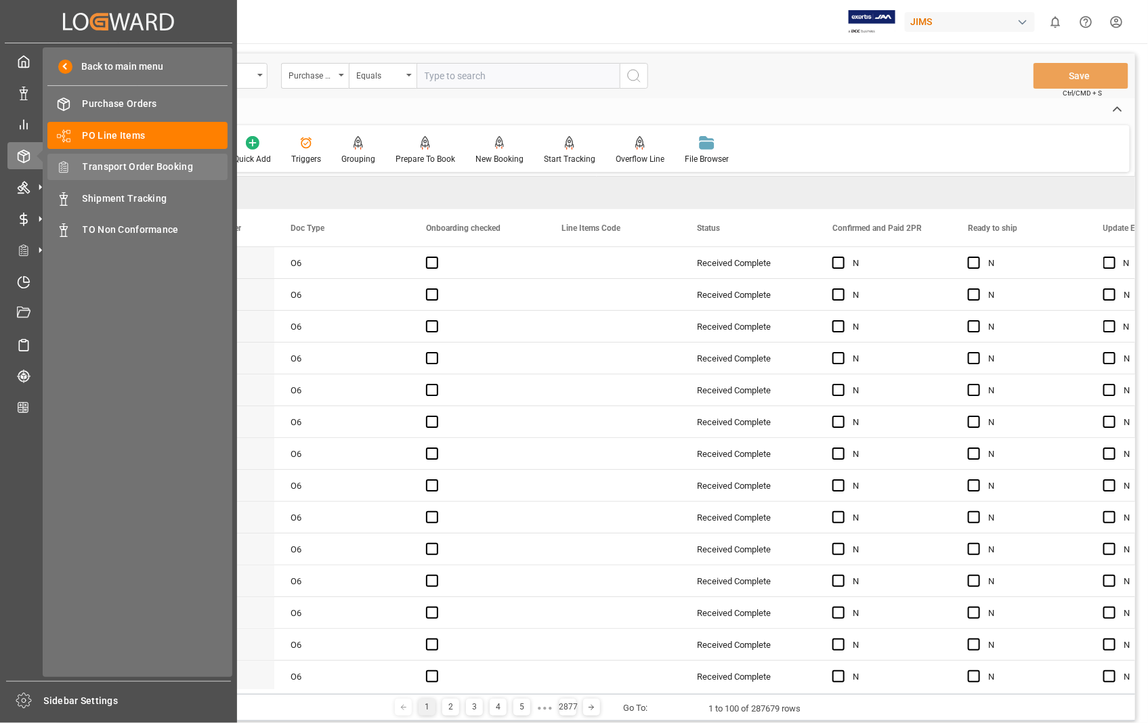
click at [139, 160] on span "Transport Order Booking" at bounding box center [156, 167] width 146 height 14
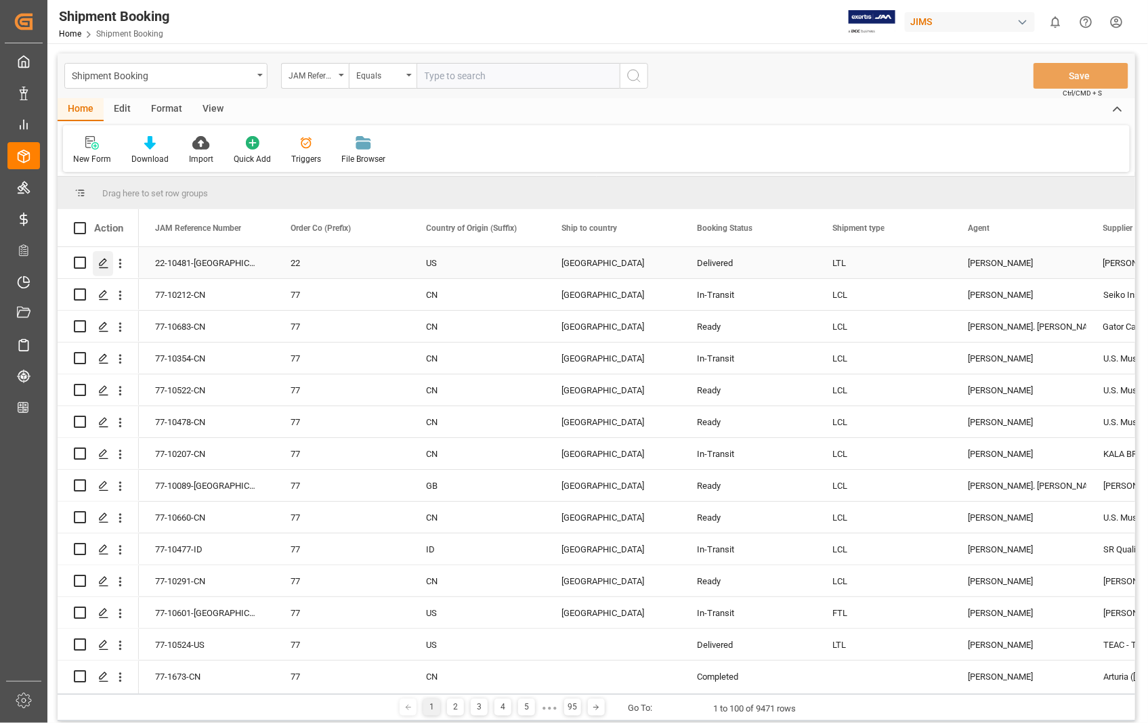
click at [110, 266] on div "Press SPACE to select this row." at bounding box center [103, 263] width 20 height 25
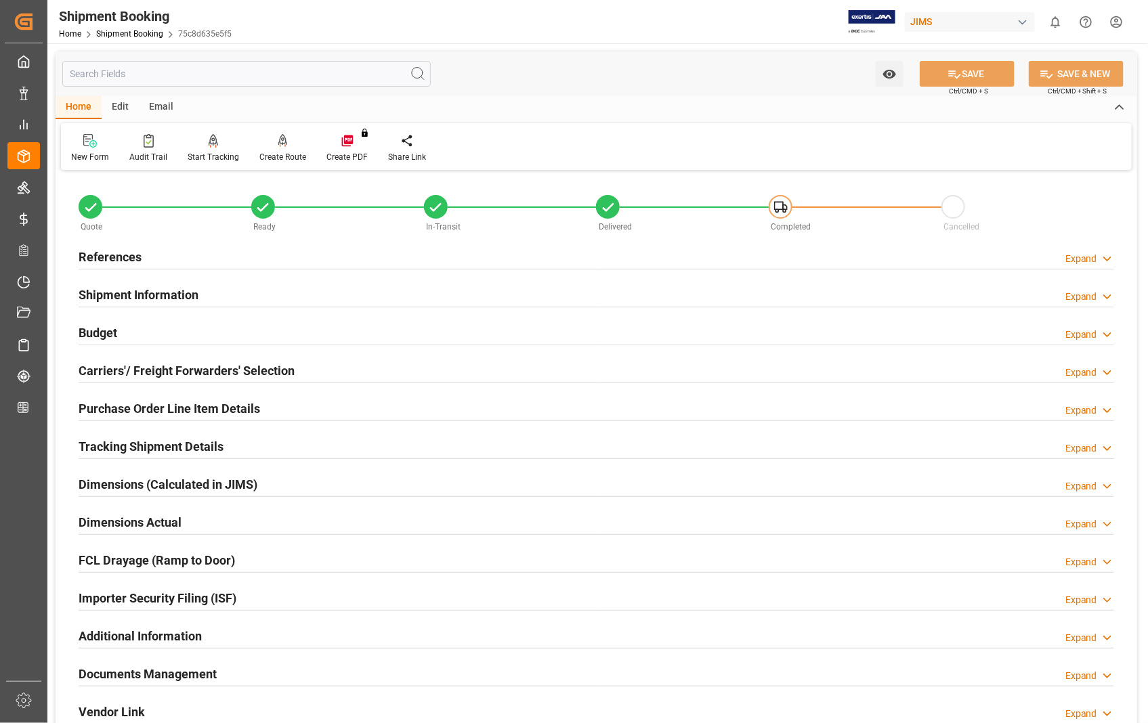
click at [153, 411] on h2 "Purchase Order Line Item Details" at bounding box center [169, 408] width 181 height 18
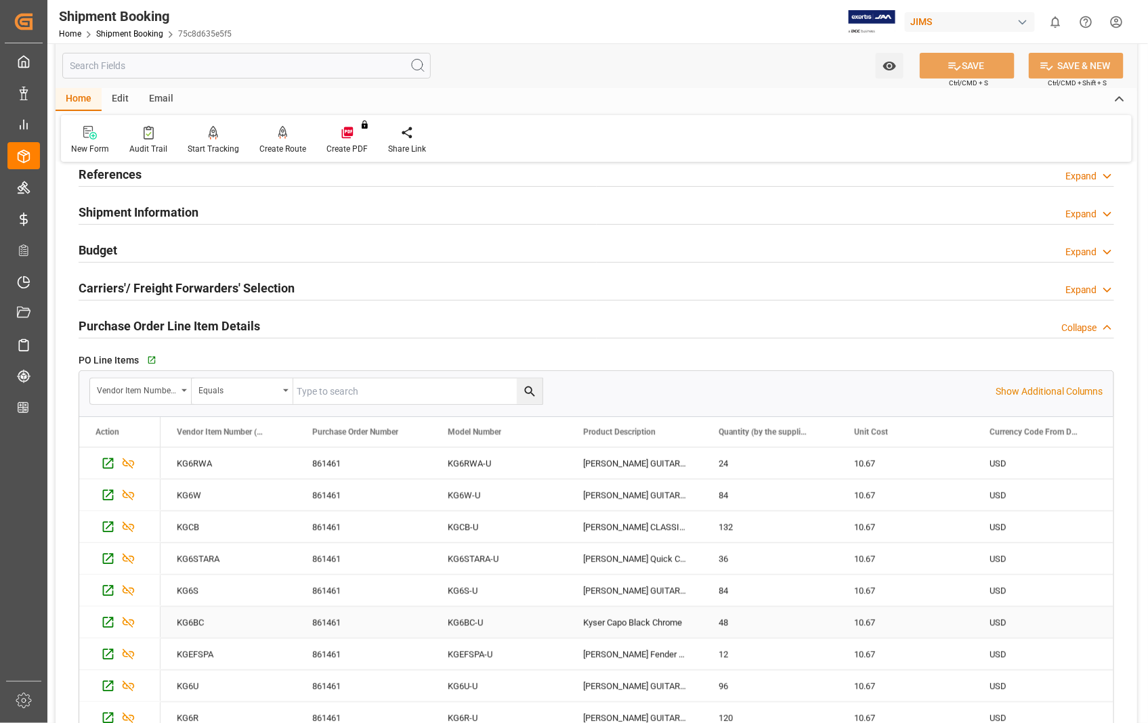
scroll to position [75, 0]
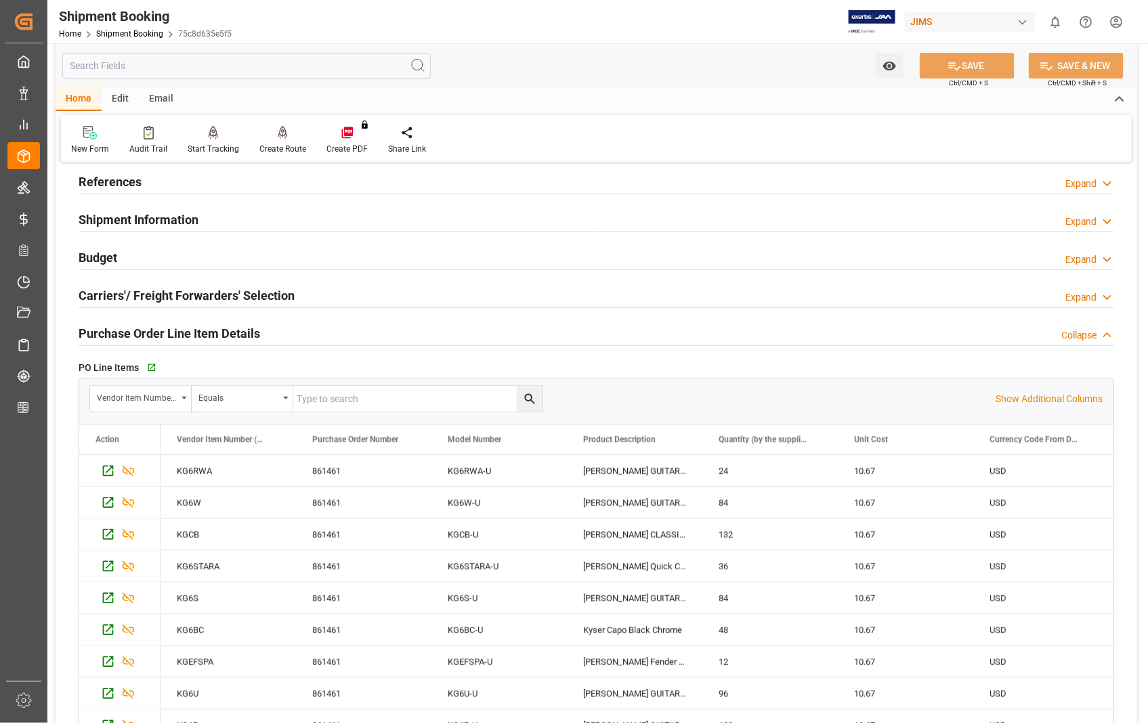
click at [167, 330] on h2 "Purchase Order Line Item Details" at bounding box center [169, 333] width 181 height 18
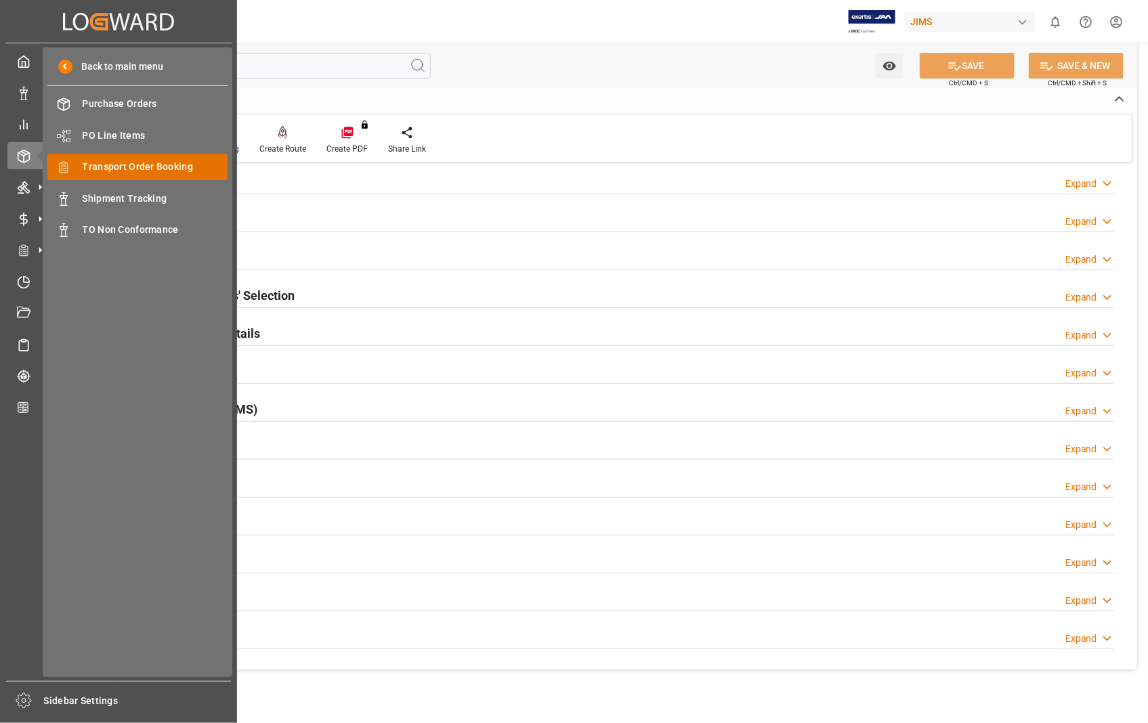
click at [132, 167] on span "Transport Order Booking" at bounding box center [156, 167] width 146 height 14
